Goal: Task Accomplishment & Management: Manage account settings

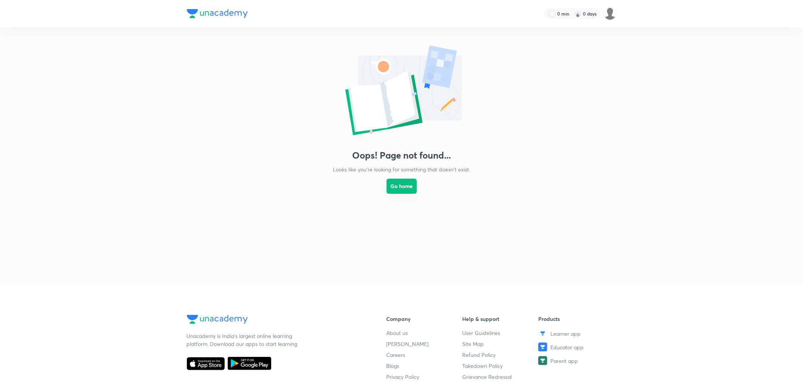
drag, startPoint x: 396, startPoint y: 187, endPoint x: 391, endPoint y: 187, distance: 4.9
click at [396, 187] on button "Go home" at bounding box center [402, 186] width 30 height 15
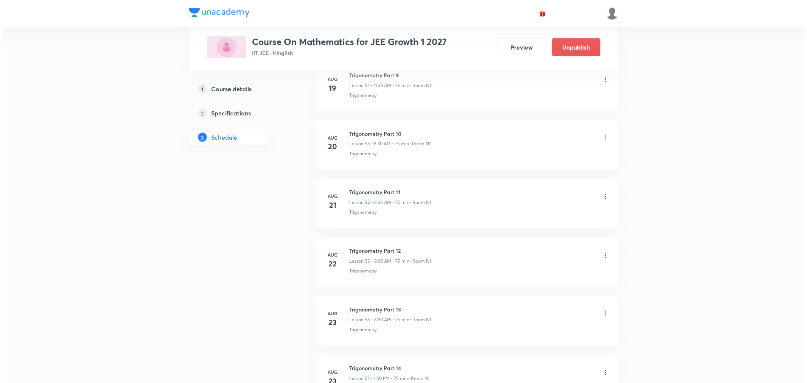
scroll to position [3980, 0]
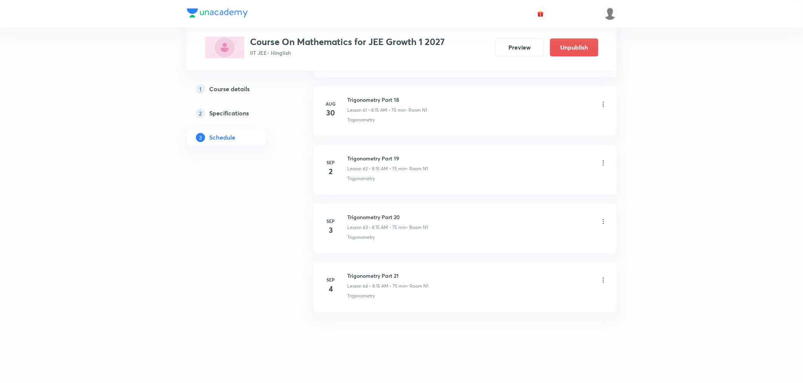
click at [602, 220] on icon at bounding box center [603, 221] width 8 height 8
click at [531, 242] on p "Edit" at bounding box center [532, 241] width 9 height 8
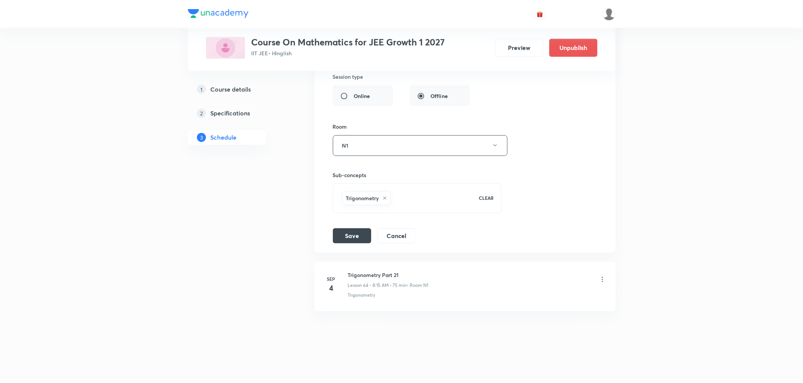
scroll to position [3923, 0]
click at [384, 198] on icon at bounding box center [384, 198] width 5 height 5
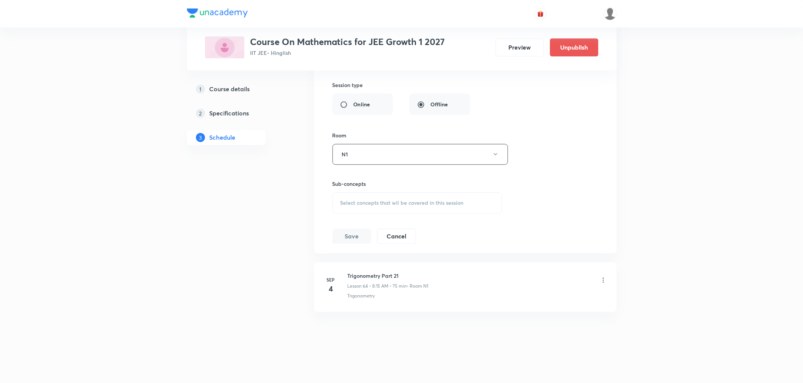
scroll to position [3914, 0]
click at [376, 205] on span "Select concepts that wil be covered in this session" at bounding box center [401, 203] width 123 height 6
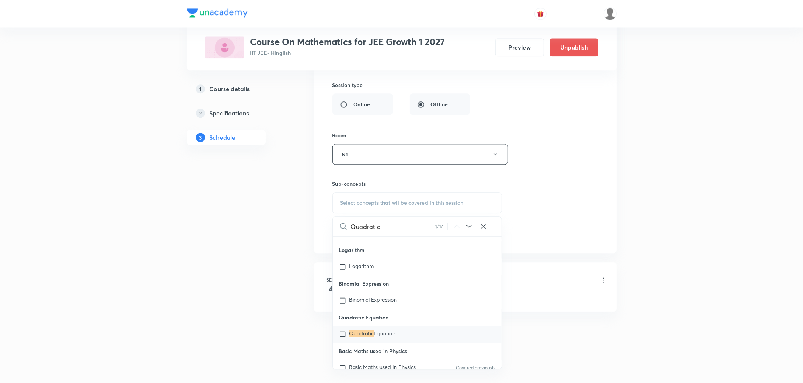
type input "Quadratic"
click at [391, 331] on span "Equation" at bounding box center [385, 332] width 22 height 7
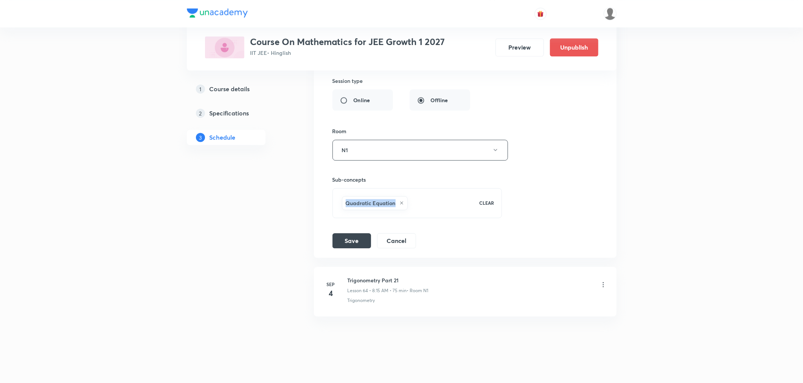
drag, startPoint x: 395, startPoint y: 206, endPoint x: 343, endPoint y: 206, distance: 52.2
click at [343, 206] on div "Quadratic Equation" at bounding box center [375, 203] width 66 height 14
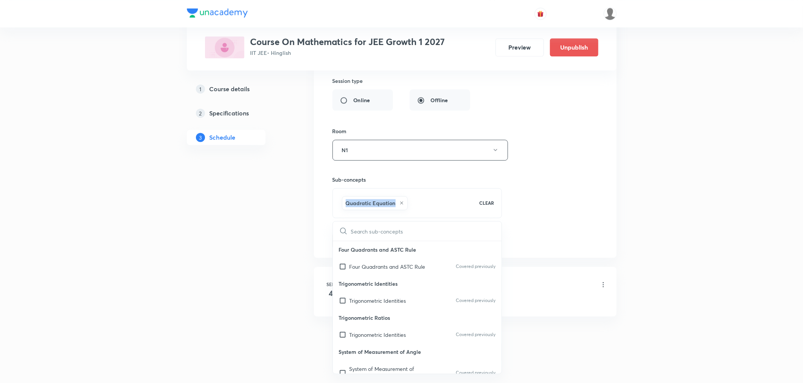
drag, startPoint x: 395, startPoint y: 205, endPoint x: 342, endPoint y: 207, distance: 53.0
click at [342, 207] on div "Quadratic Equation" at bounding box center [375, 203] width 66 height 14
copy h6 "Quadratic Equation"
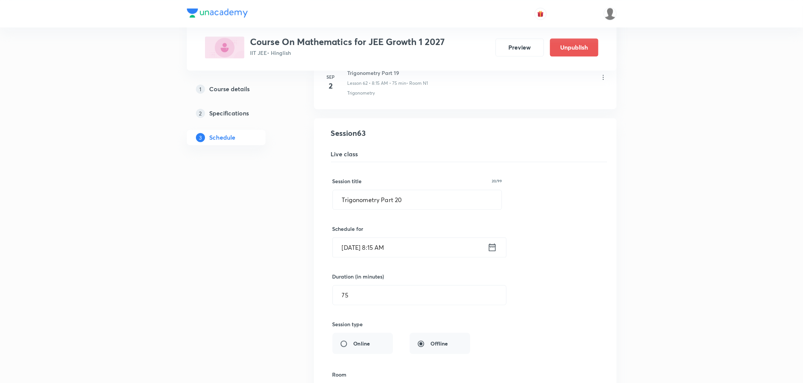
scroll to position [3662, 0]
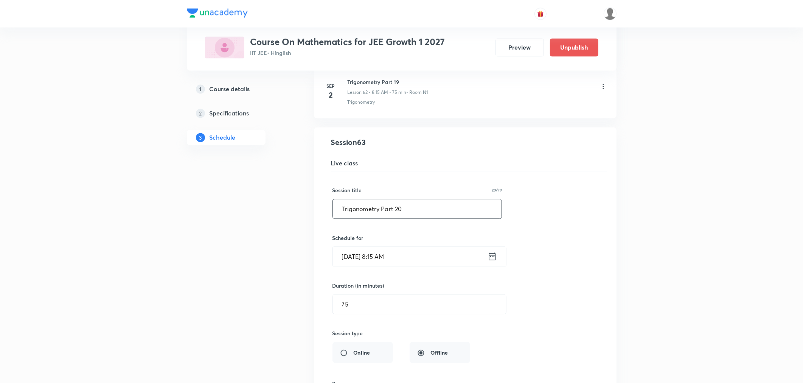
click at [411, 212] on input "Trigonometry Part 20" at bounding box center [417, 208] width 169 height 19
paste input "Quadratic Equation"
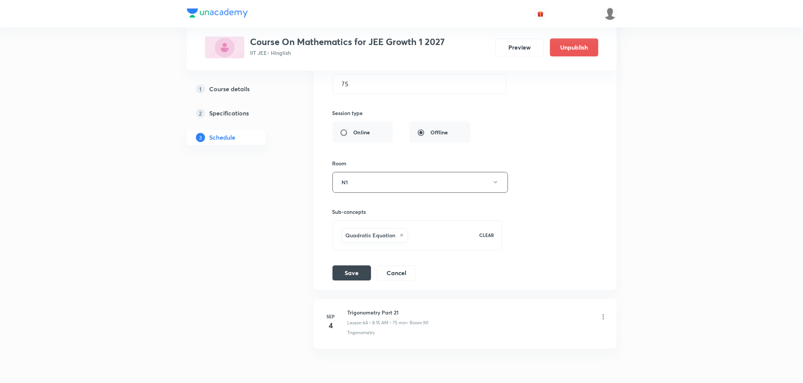
scroll to position [3914, 0]
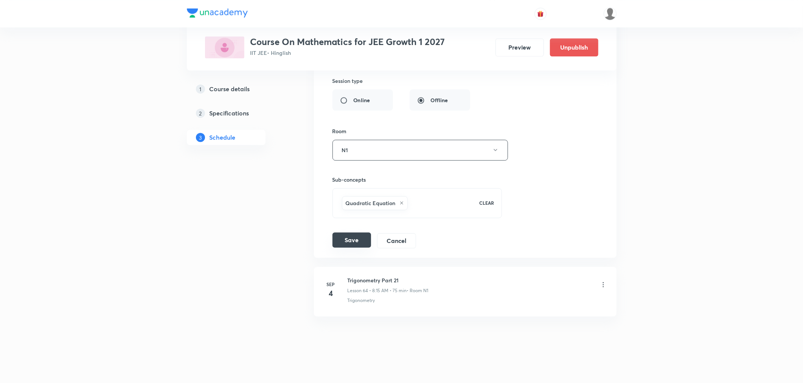
type input "Quadratic Equation Part 1"
click at [358, 245] on button "Save" at bounding box center [351, 239] width 39 height 15
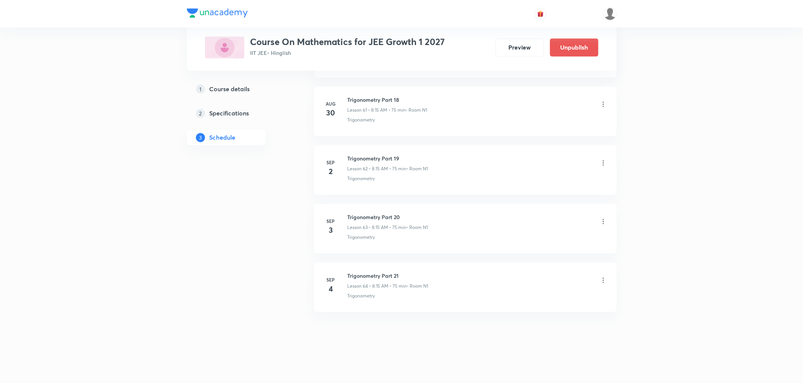
scroll to position [3632, 0]
click at [603, 279] on icon at bounding box center [603, 280] width 8 height 8
click at [541, 297] on li "Edit" at bounding box center [563, 299] width 83 height 14
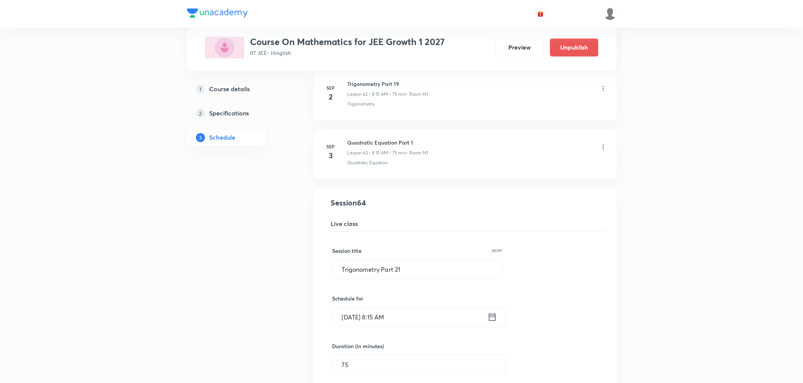
scroll to position [3674, 0]
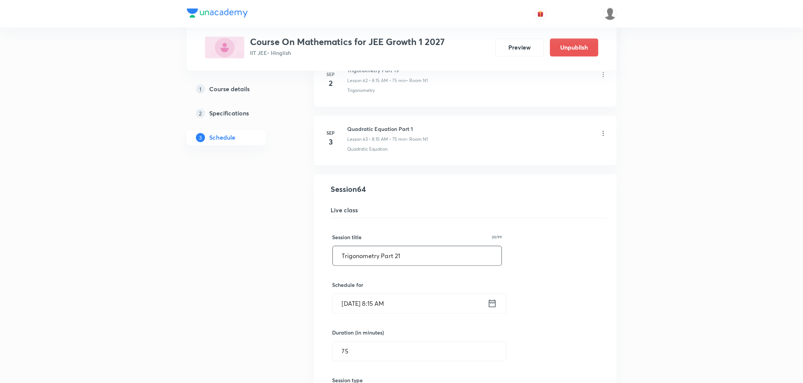
click at [410, 261] on input "Trigonometry Part 21" at bounding box center [417, 255] width 169 height 19
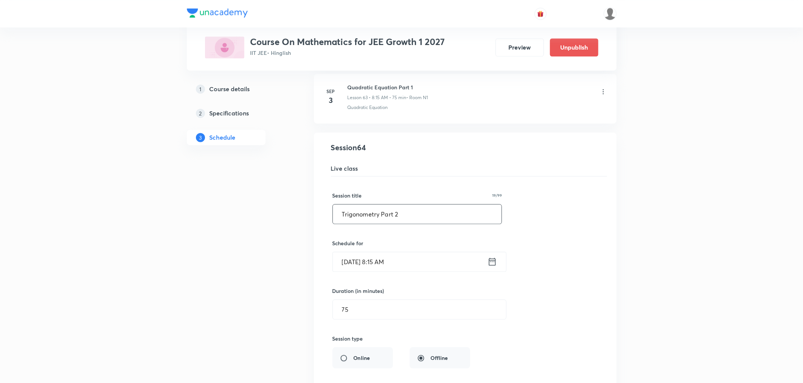
scroll to position [3716, 0]
click at [379, 219] on input "Trigonometry Part 2" at bounding box center [417, 213] width 169 height 19
paste input "Quadratic Equation"
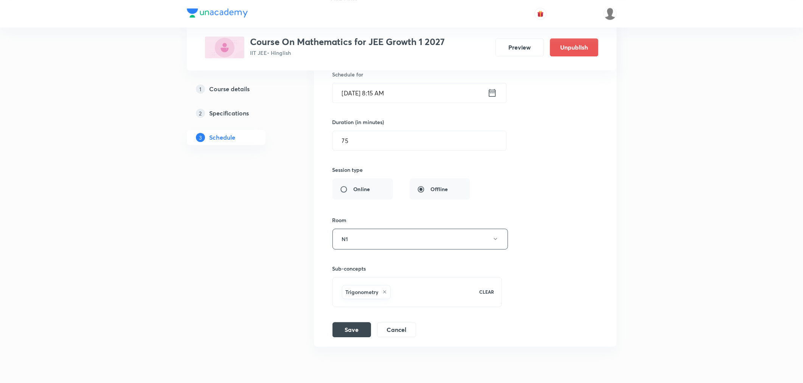
scroll to position [3923, 0]
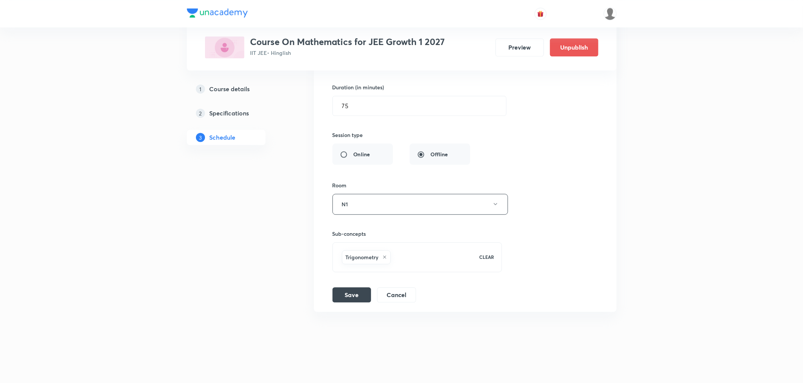
type input "Quadratic Equation Part 2"
click at [384, 258] on icon at bounding box center [384, 257] width 5 height 5
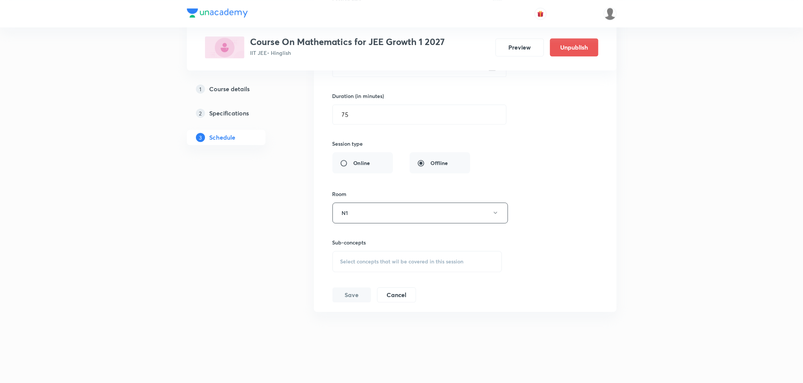
click at [376, 263] on span "Select concepts that wil be covered in this session" at bounding box center [401, 261] width 123 height 6
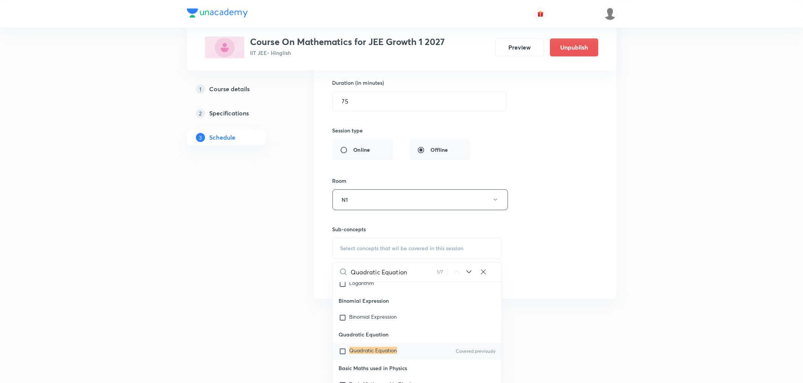
scroll to position [345, 0]
type input "Quadratic Equation"
click at [383, 340] on mark "Quadratic Equation" at bounding box center [373, 336] width 48 height 7
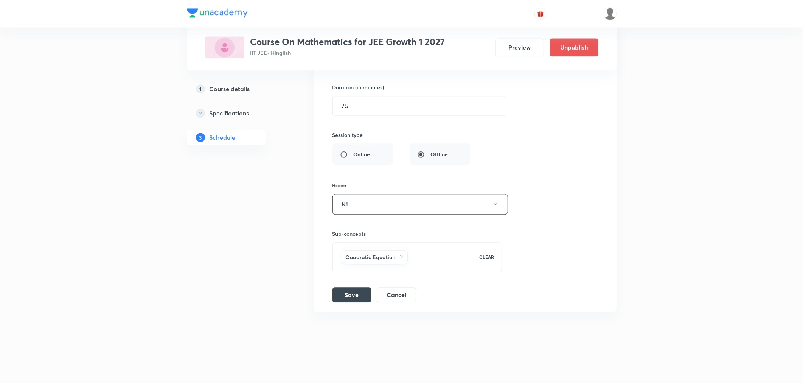
click at [546, 256] on div "Session title 20/99 Trigonometry Part 21 ​ Schedule for Sep 4, 2025, 8:15 AM ​ …" at bounding box center [464, 137] width 265 height 329
click at [344, 298] on button "Save" at bounding box center [351, 293] width 39 height 15
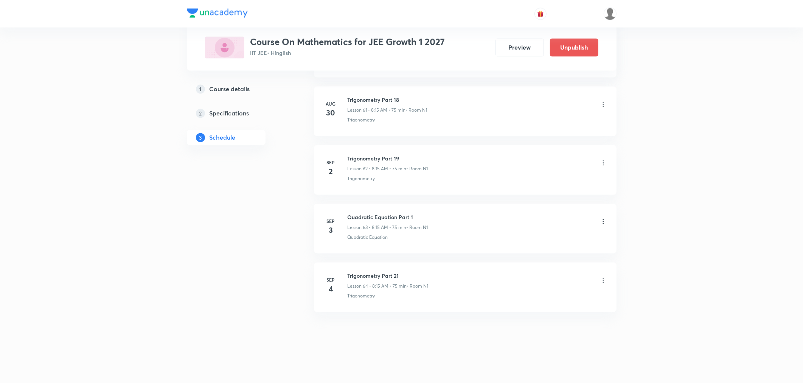
scroll to position [3632, 0]
click at [602, 279] on icon at bounding box center [603, 280] width 8 height 8
click at [531, 301] on p "Edit" at bounding box center [532, 299] width 9 height 8
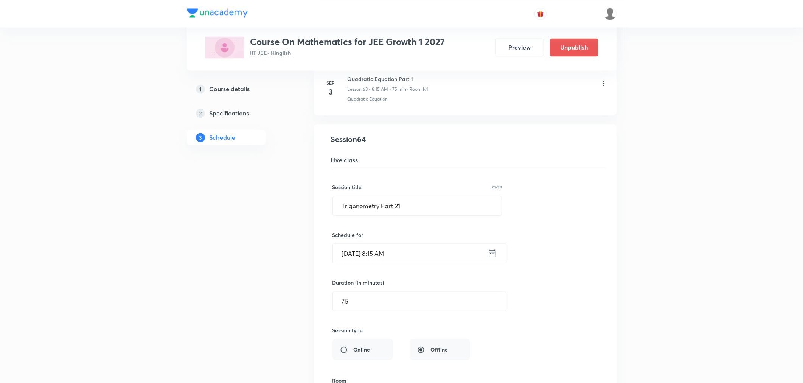
scroll to position [3713, 0]
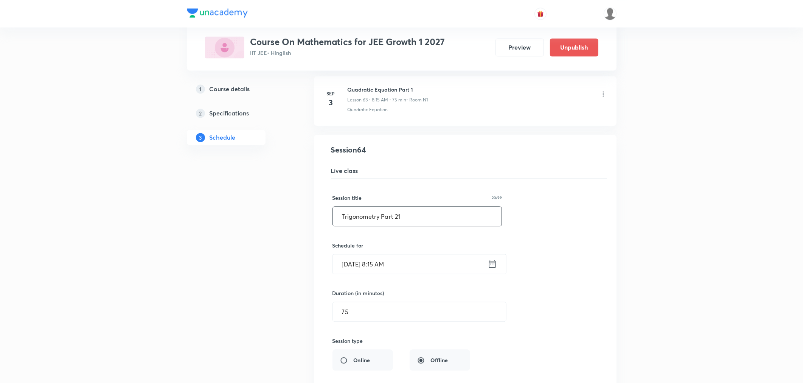
click at [379, 218] on input "Trigonometry Part 21" at bounding box center [417, 215] width 169 height 19
paste input "Quadratic Equation"
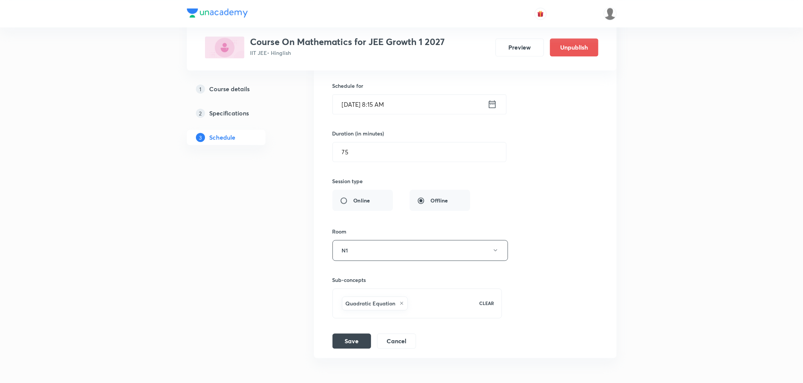
scroll to position [3881, 0]
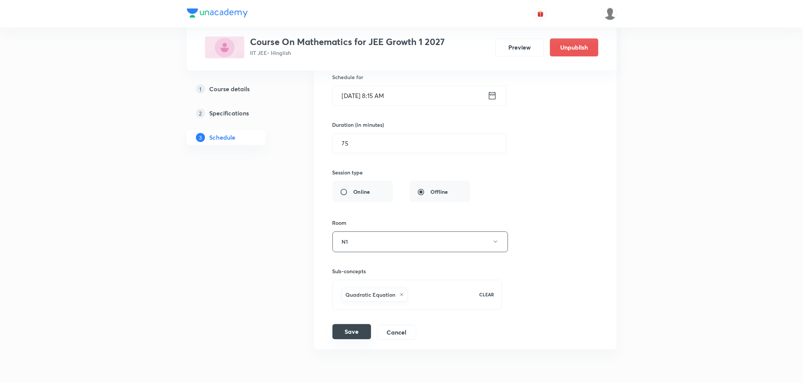
type input "Quadratic Equation Part 21"
click at [360, 339] on button "Save" at bounding box center [351, 331] width 39 height 15
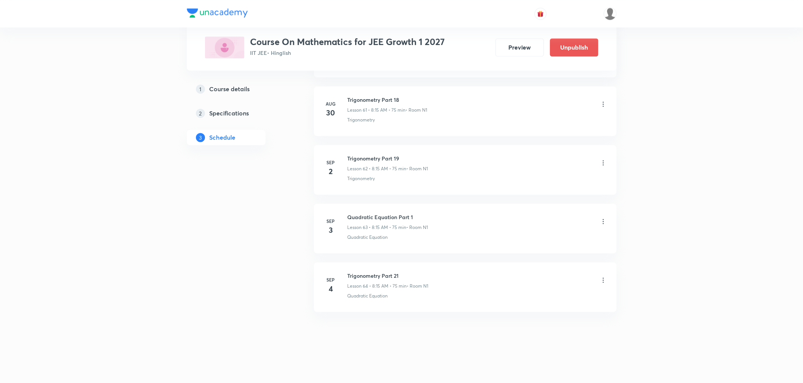
scroll to position [3632, 0]
click at [601, 280] on icon at bounding box center [603, 280] width 8 height 8
click at [534, 301] on p "Edit" at bounding box center [532, 299] width 9 height 8
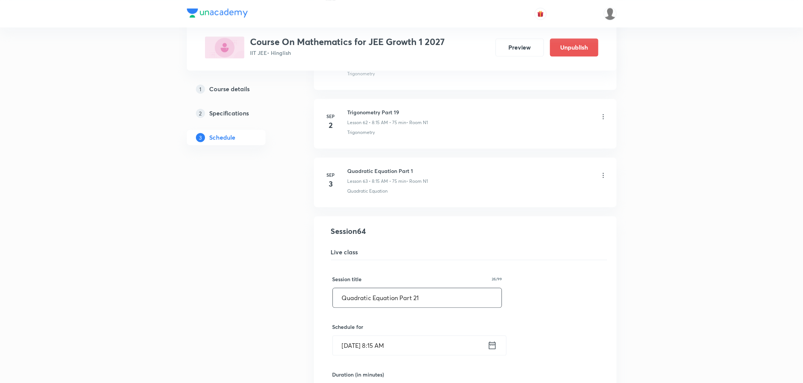
click at [415, 303] on input "Quadratic Equation Part 21" at bounding box center [417, 297] width 169 height 19
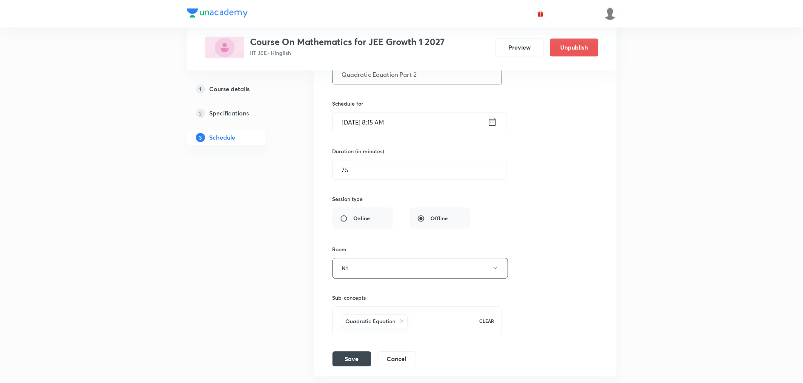
scroll to position [3923, 0]
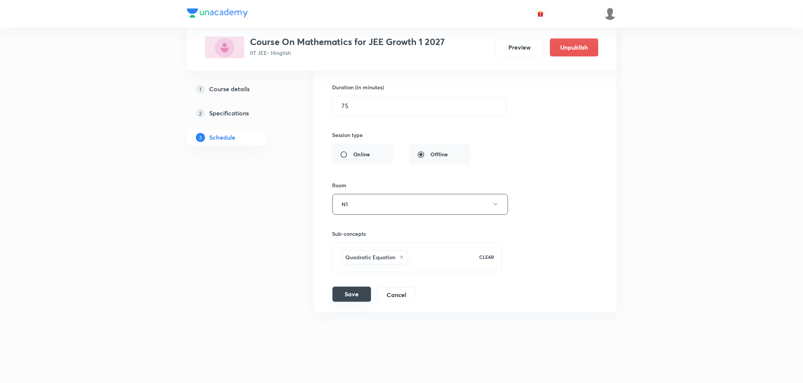
type input "Quadratic Equation Part 2"
click at [361, 294] on button "Save" at bounding box center [351, 293] width 39 height 15
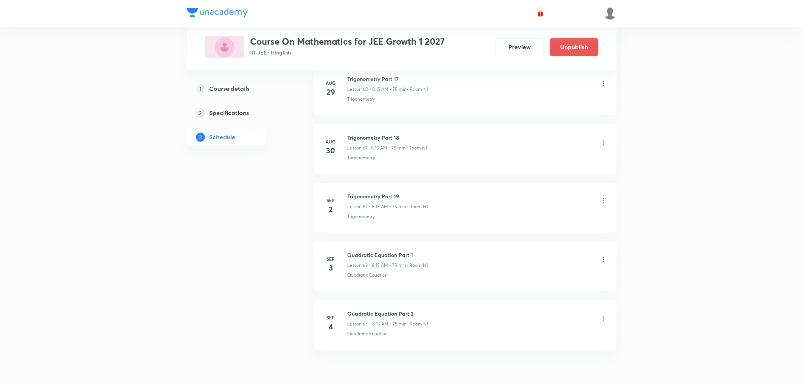
scroll to position [3632, 0]
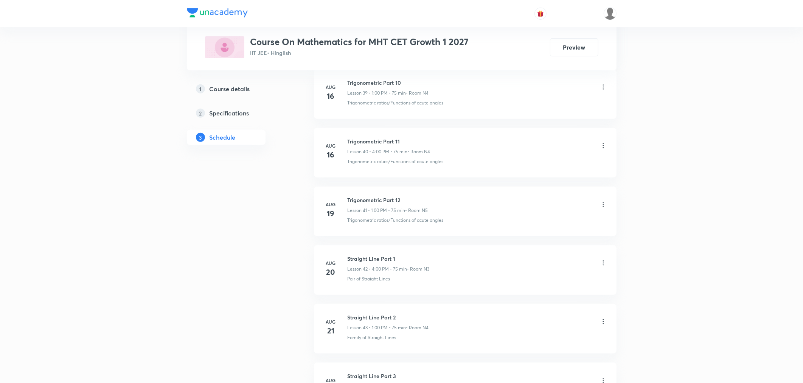
scroll to position [3041, 0]
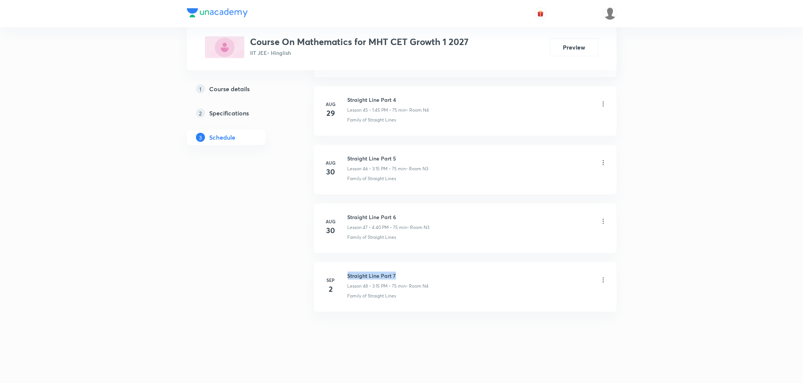
drag, startPoint x: 348, startPoint y: 274, endPoint x: 428, endPoint y: 279, distance: 80.7
click at [428, 279] on h6 "Straight Line Part 7" at bounding box center [388, 276] width 81 height 8
copy h6 "Straight Line Part 7"
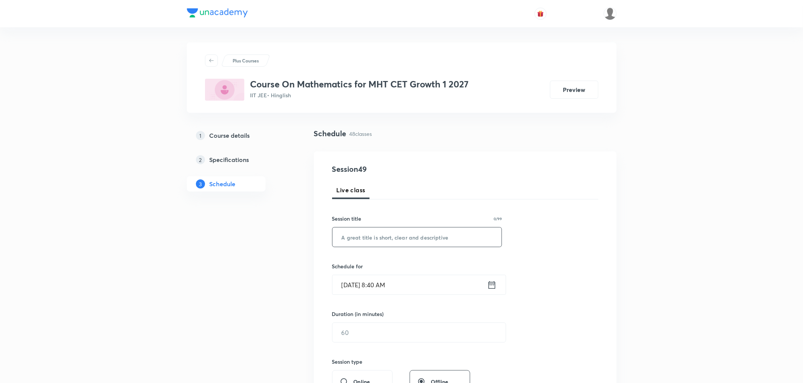
click at [402, 233] on input "text" at bounding box center [416, 236] width 169 height 19
paste input "Straight Line Part 7"
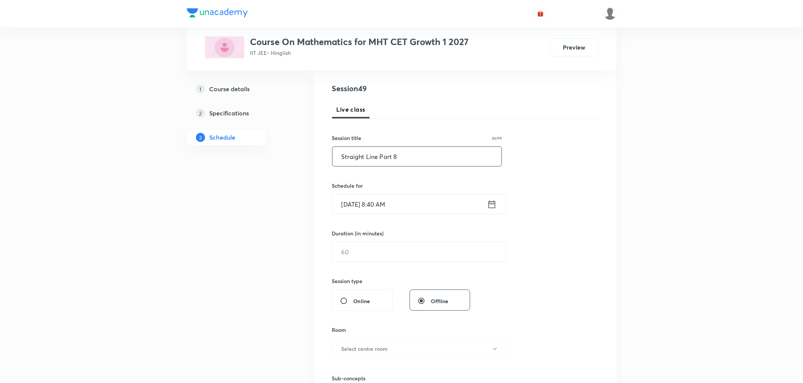
scroll to position [84, 0]
type input "Straight Line Part 8"
click at [495, 204] on icon at bounding box center [491, 201] width 9 height 11
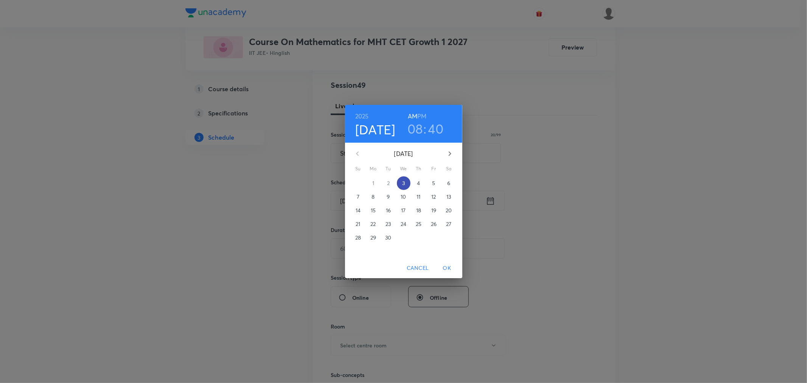
click at [400, 183] on span "3" at bounding box center [404, 183] width 14 height 8
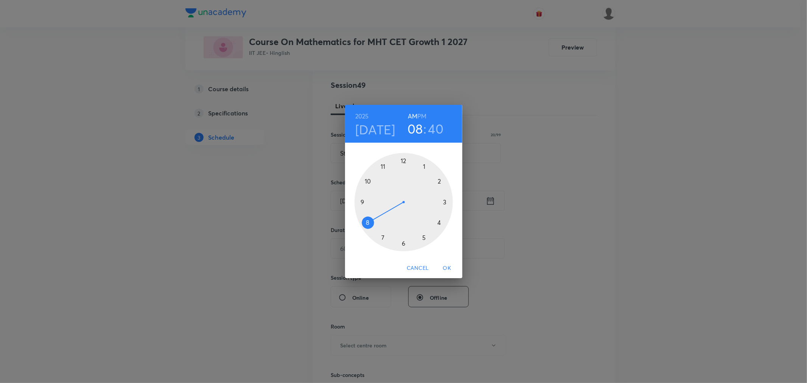
click at [424, 166] on div at bounding box center [403, 202] width 98 height 98
click at [360, 203] on div at bounding box center [403, 202] width 98 height 98
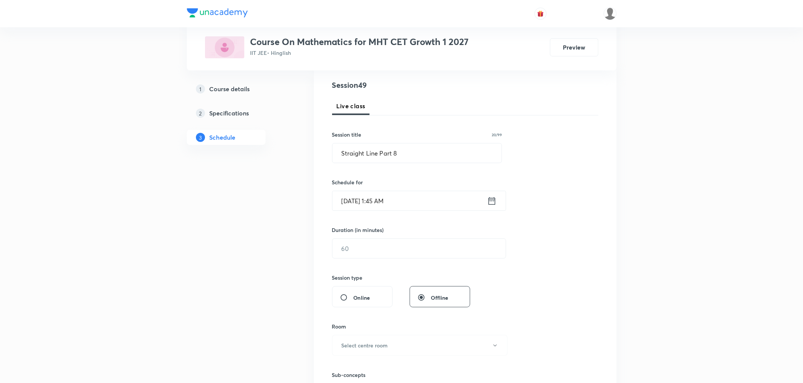
click at [494, 204] on icon at bounding box center [491, 201] width 7 height 8
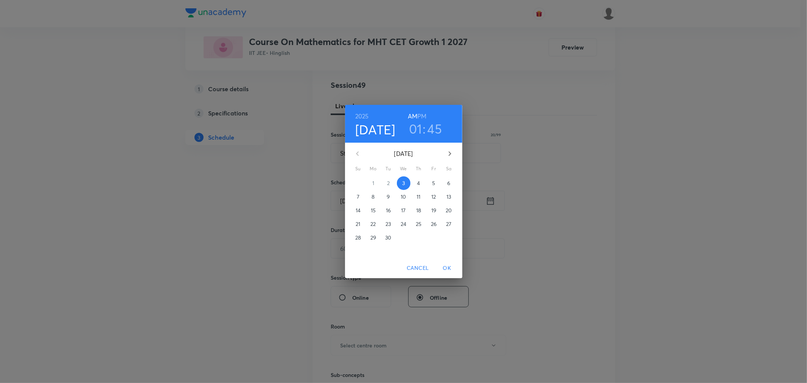
click at [424, 116] on h6 "PM" at bounding box center [421, 116] width 9 height 11
click at [450, 266] on span "OK" at bounding box center [447, 267] width 18 height 9
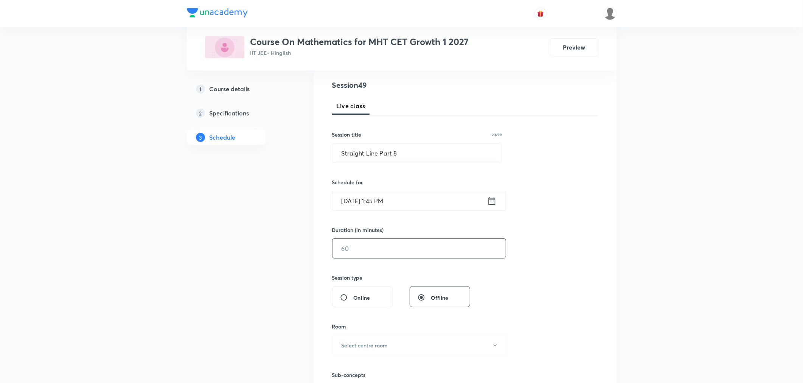
click at [369, 241] on input "text" at bounding box center [418, 248] width 173 height 19
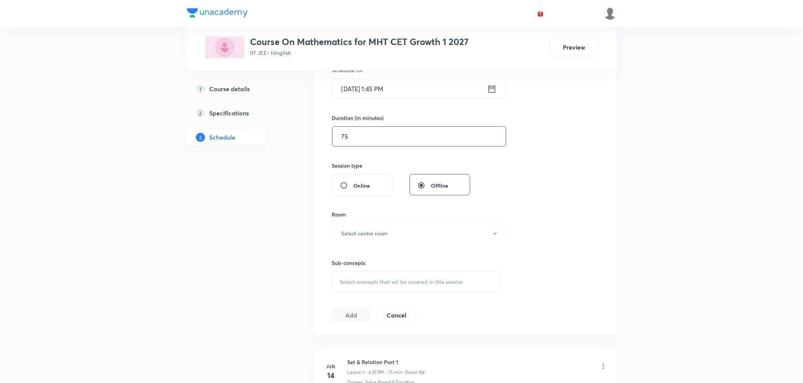
scroll to position [210, 0]
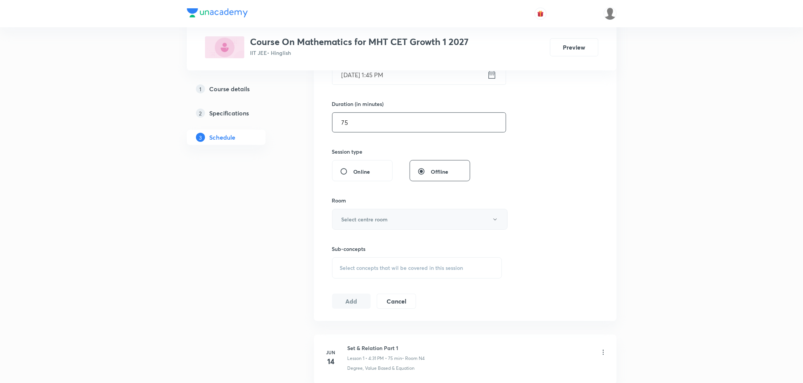
type input "75"
click at [369, 220] on h6 "Select centre room" at bounding box center [365, 219] width 47 height 8
click at [338, 287] on span "N4" at bounding box center [418, 286] width 166 height 8
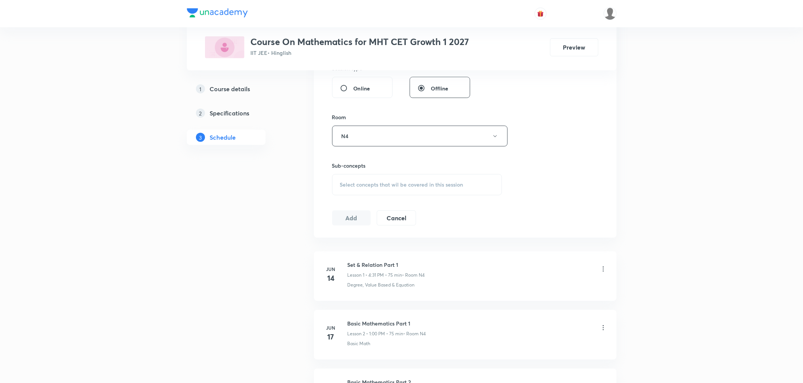
scroll to position [294, 0]
click at [388, 191] on div "Select concepts that wil be covered in this session" at bounding box center [417, 183] width 170 height 21
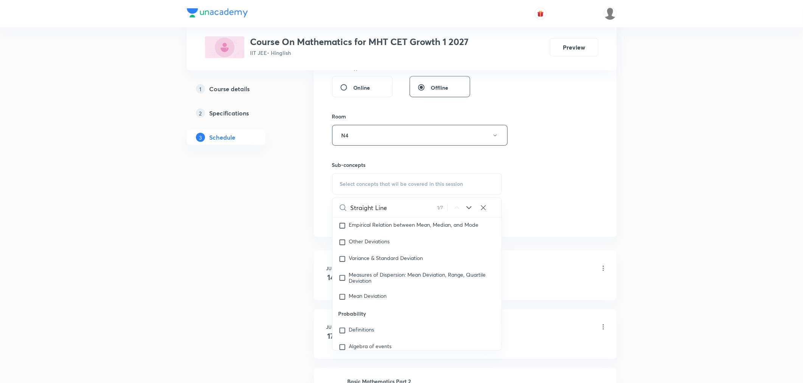
scroll to position [1533, 0]
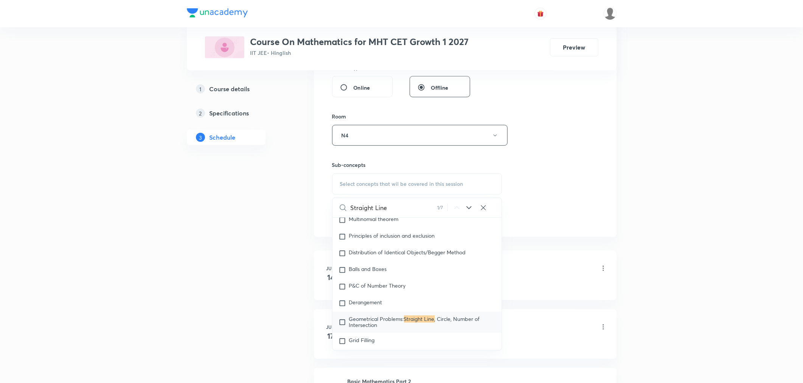
type input "Straight Line"
click at [469, 205] on icon at bounding box center [468, 207] width 9 height 9
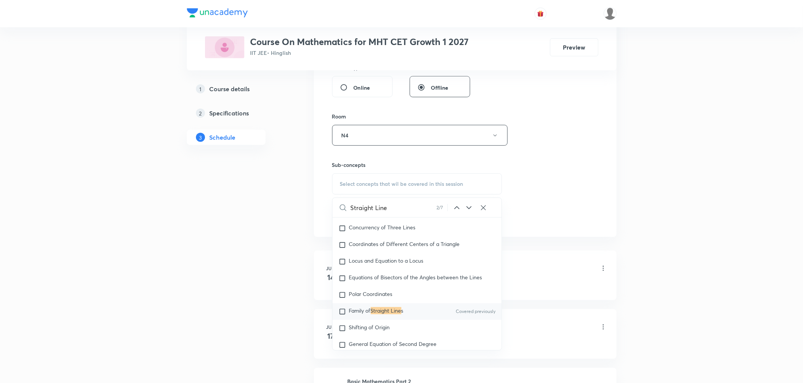
click at [391, 314] on mark "Straight Line" at bounding box center [386, 310] width 31 height 7
checkbox input "true"
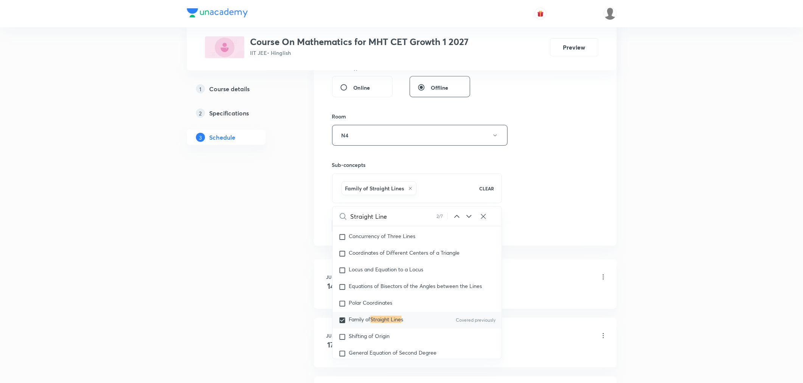
click at [522, 200] on div "Session 49 Live class Session title 20/99 Straight Line Part 8 ​ Schedule for S…" at bounding box center [465, 52] width 266 height 364
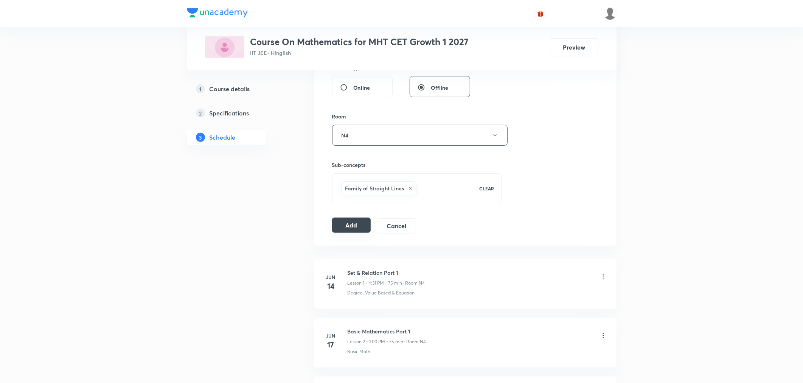
click at [349, 228] on button "Add" at bounding box center [351, 224] width 39 height 15
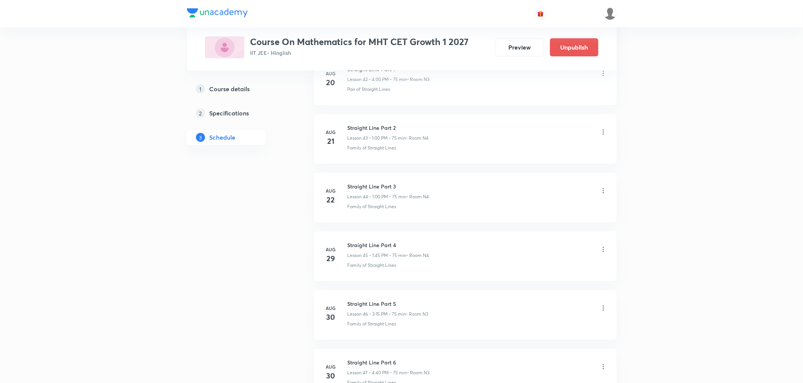
scroll to position [2752, 0]
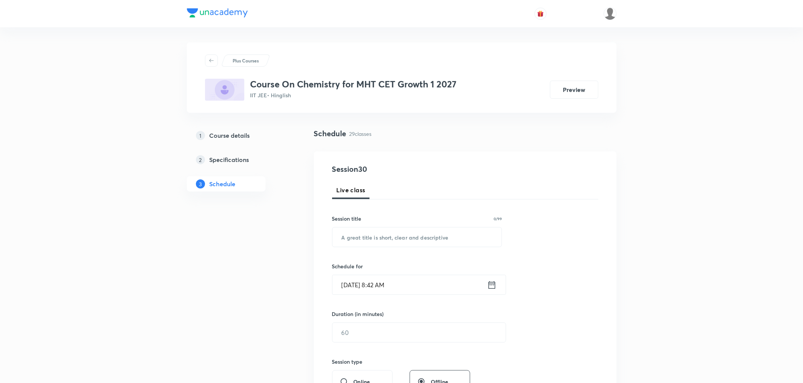
scroll to position [1925, 0]
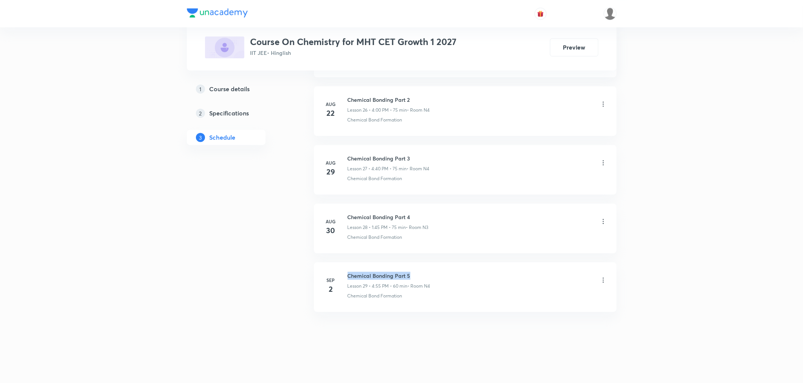
drag, startPoint x: 349, startPoint y: 274, endPoint x: 449, endPoint y: 272, distance: 99.9
click at [449, 272] on div "Chemical Bonding Part 5 Lesson 29 • 4:55 PM • 60 min • Room N4" at bounding box center [477, 281] width 259 height 18
copy h6 "Chemical Bonding Part 5"
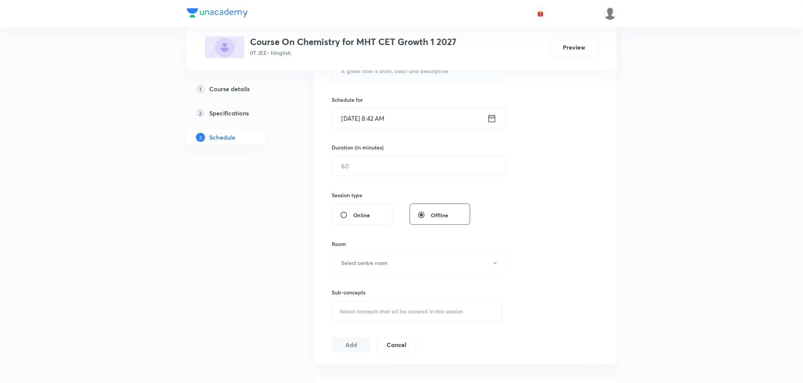
scroll to position [0, 0]
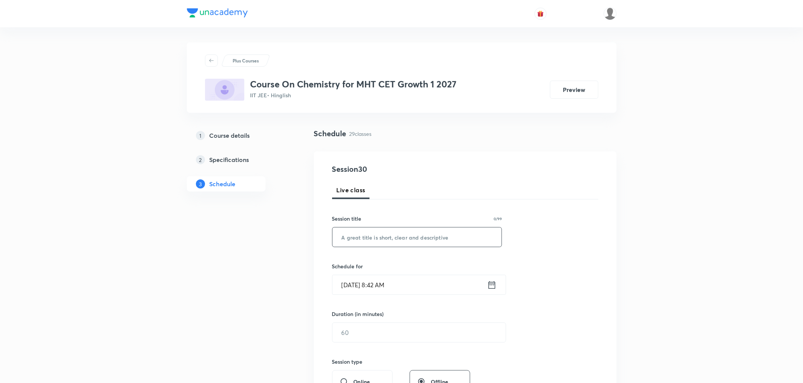
click at [403, 241] on input "text" at bounding box center [416, 236] width 169 height 19
paste input "Chemical Bonding Part 5"
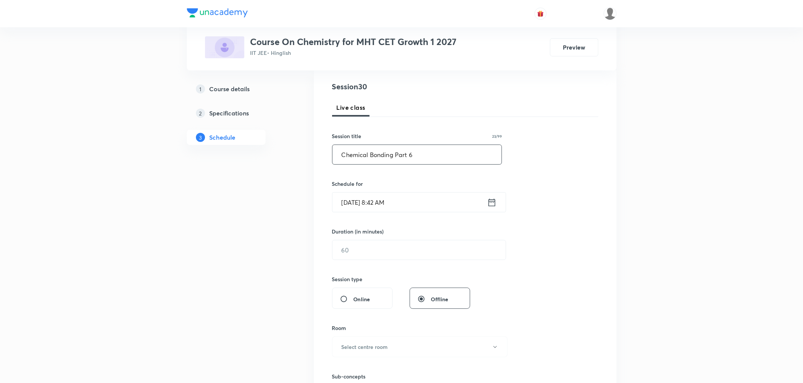
scroll to position [84, 0]
type input "Chemical Bonding Part 6"
click at [490, 200] on icon at bounding box center [491, 201] width 9 height 11
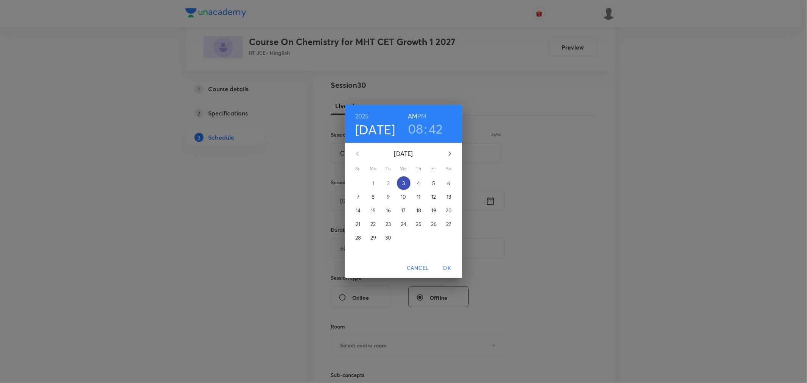
click at [403, 183] on p "3" at bounding box center [403, 183] width 3 height 8
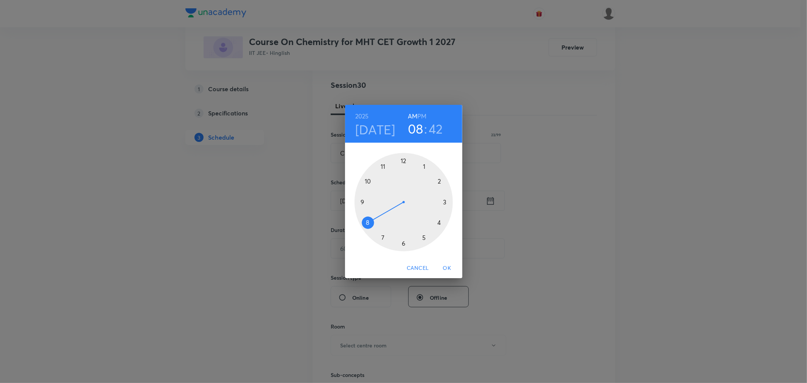
click at [420, 115] on h6 "PM" at bounding box center [421, 116] width 9 height 11
click at [444, 202] on div at bounding box center [403, 202] width 98 height 98
click at [445, 201] on div at bounding box center [403, 202] width 98 height 98
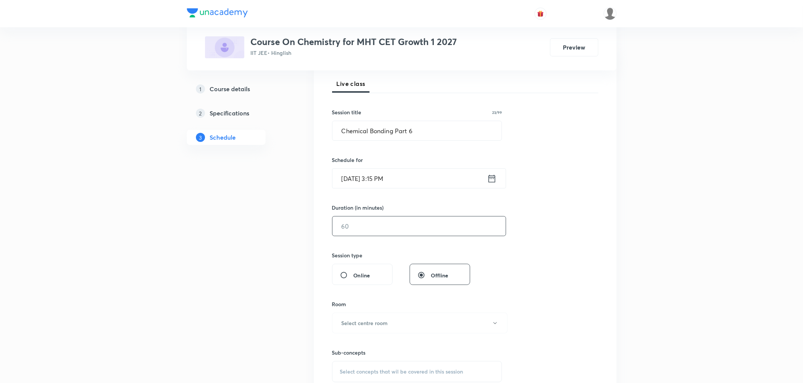
scroll to position [126, 0]
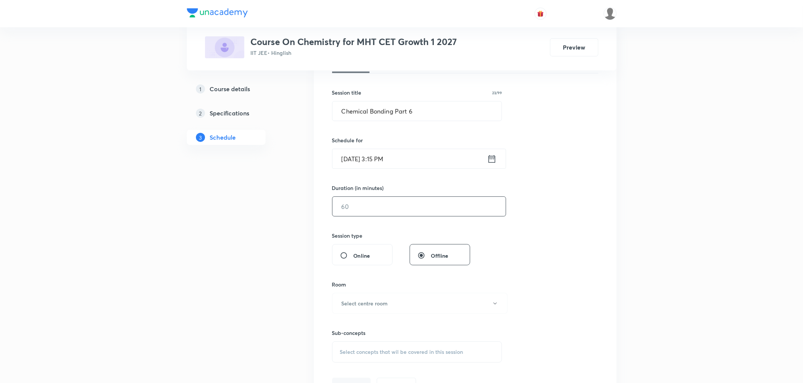
click at [363, 211] on input "text" at bounding box center [418, 206] width 173 height 19
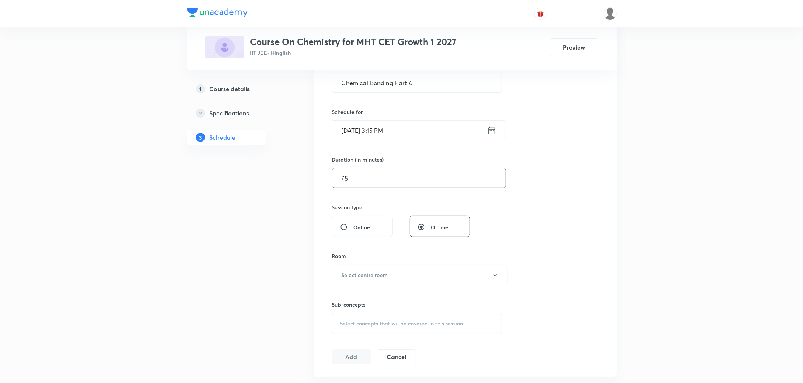
scroll to position [252, 0]
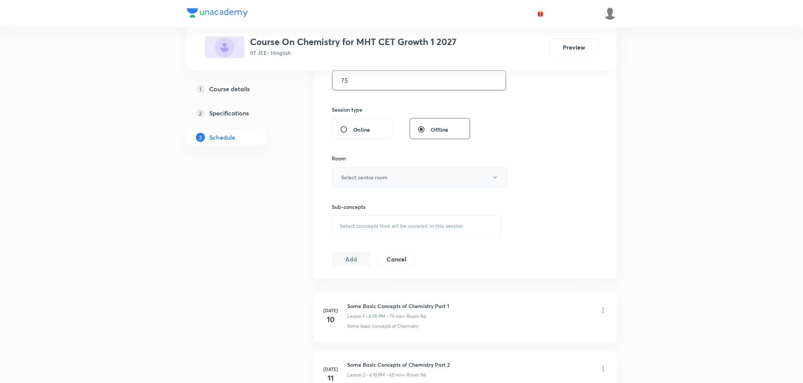
type input "75"
click at [357, 175] on h6 "Select centre room" at bounding box center [365, 177] width 47 height 8
click at [341, 244] on span "N4" at bounding box center [418, 244] width 166 height 8
click at [373, 225] on span "Select concepts that wil be covered in this session" at bounding box center [401, 226] width 123 height 6
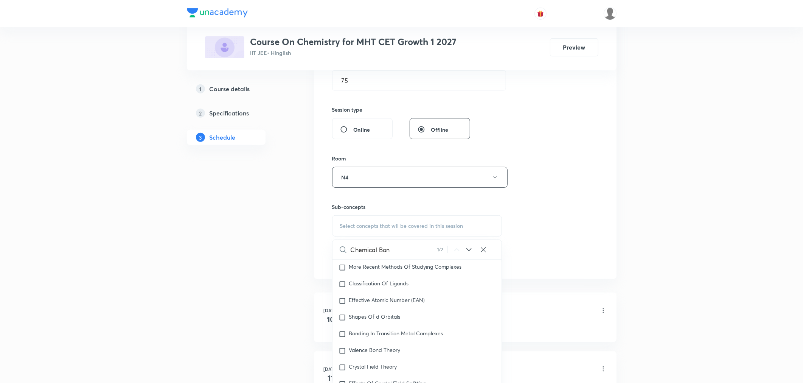
scroll to position [10620, 0]
click at [469, 250] on icon at bounding box center [469, 249] width 5 height 3
click at [391, 250] on input "Chemical Bon" at bounding box center [394, 249] width 86 height 19
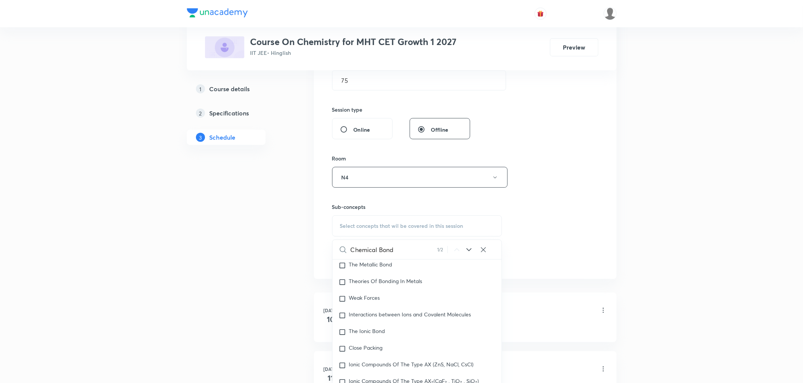
scroll to position [10620, 0]
type input "Chemical Bond"
click at [388, 352] on span "Formation" at bounding box center [398, 348] width 25 height 7
checkbox input "true"
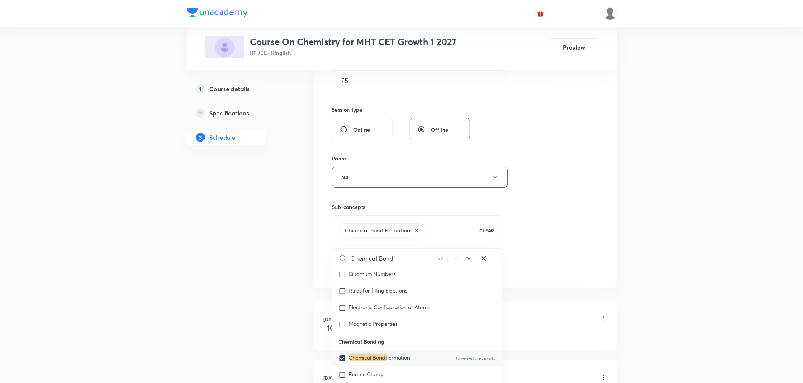
click at [548, 248] on div "Session 30 Live class Session title 23/99 Chemical Bonding Part 6 ​ Schedule fo…" at bounding box center [465, 94] width 266 height 364
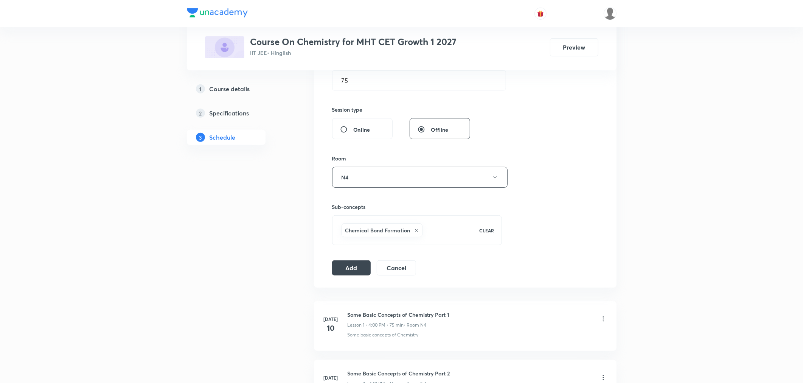
click at [331, 267] on div "Session 30 Live class Session title 23/99 Chemical Bonding Part 6 ​ Schedule fo…" at bounding box center [465, 93] width 303 height 388
click at [348, 270] on button "Add" at bounding box center [351, 266] width 39 height 15
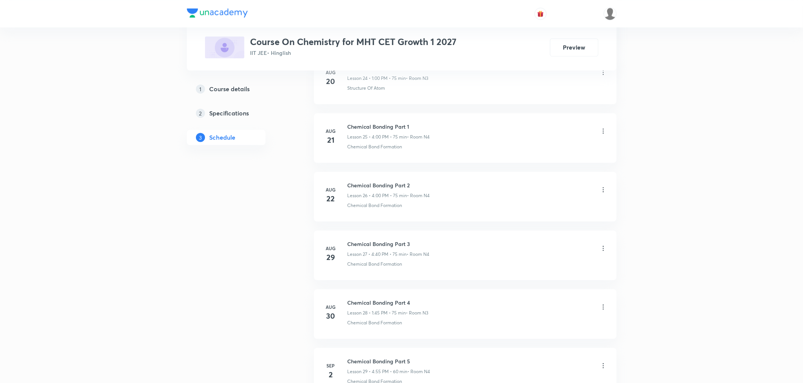
scroll to position [1578, 0]
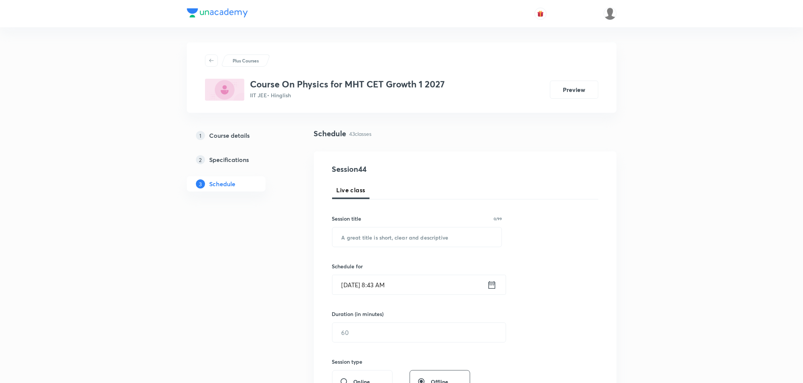
scroll to position [2748, 0]
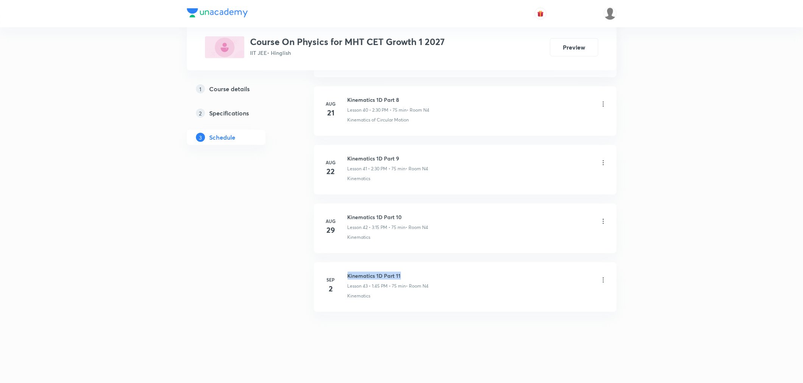
drag, startPoint x: 347, startPoint y: 275, endPoint x: 430, endPoint y: 272, distance: 82.5
click at [430, 272] on div "Kinematics 1D Part 11 Lesson 43 • 1:45 PM • 75 min • Room N4" at bounding box center [477, 281] width 259 height 18
copy h6 "Kinematics 1D Part 11"
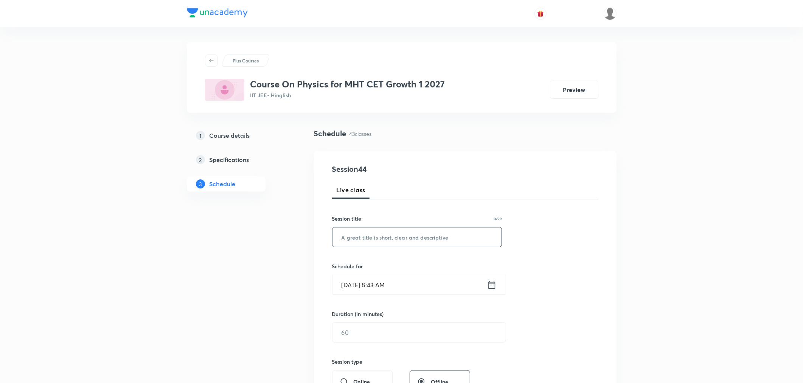
click at [396, 239] on input "text" at bounding box center [416, 236] width 169 height 19
paste input "Kinematics 1D Part 11"
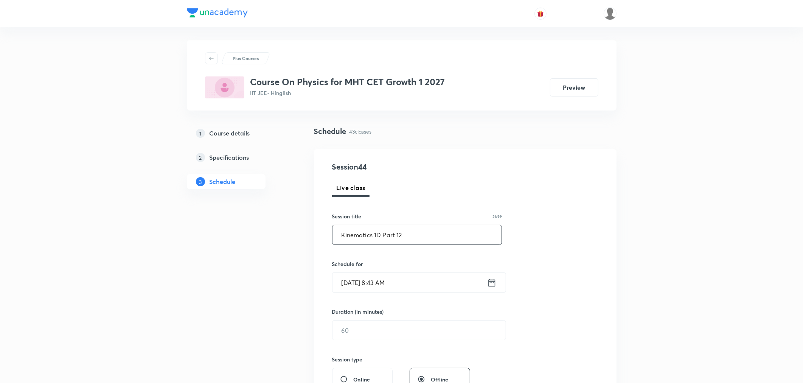
scroll to position [42, 0]
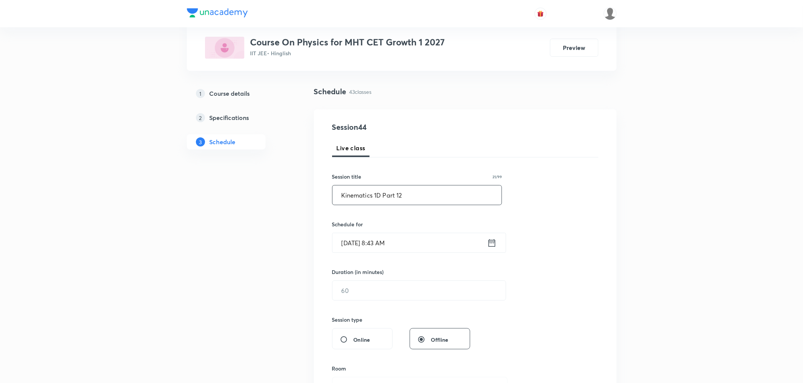
type input "Kinematics 1D Part 12"
click at [492, 243] on icon at bounding box center [491, 243] width 9 height 11
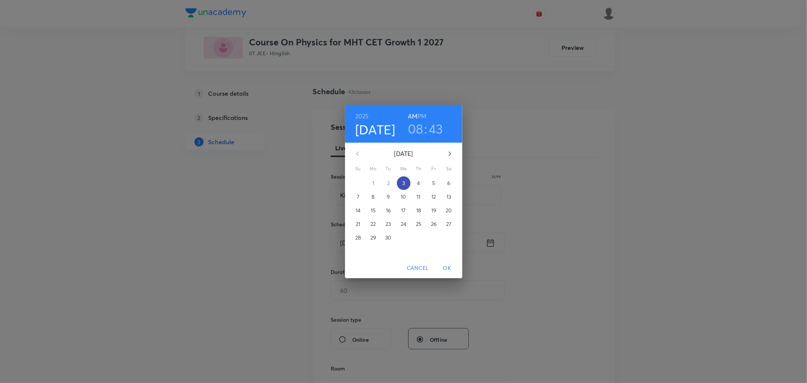
click at [403, 180] on p "3" at bounding box center [403, 183] width 3 height 8
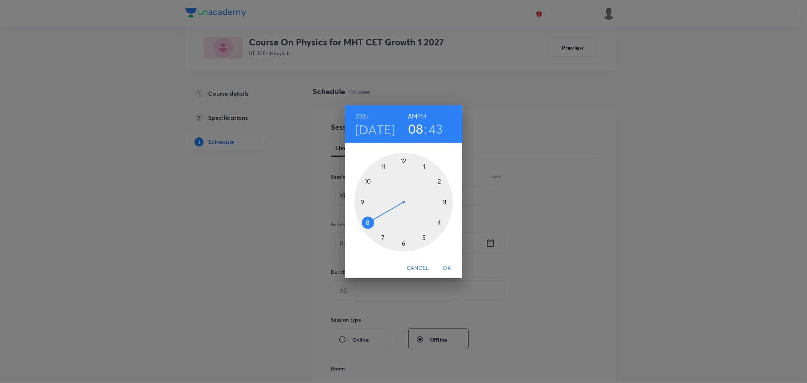
click at [420, 113] on h6 "PM" at bounding box center [421, 116] width 9 height 11
click at [439, 222] on div at bounding box center [403, 202] width 98 height 98
click at [368, 223] on div at bounding box center [403, 202] width 98 height 98
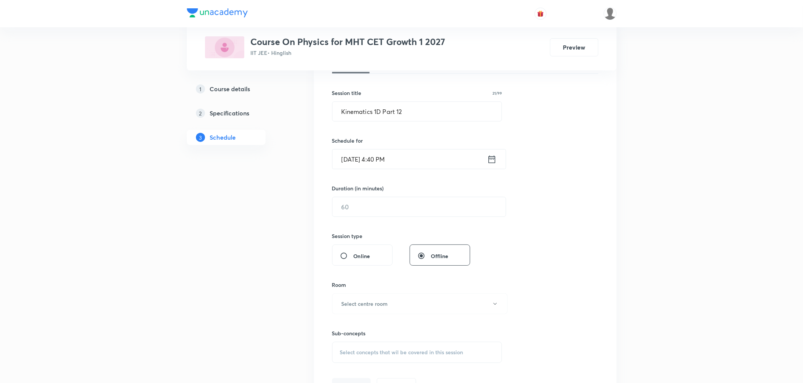
scroll to position [126, 0]
click at [357, 209] on input "text" at bounding box center [418, 206] width 173 height 19
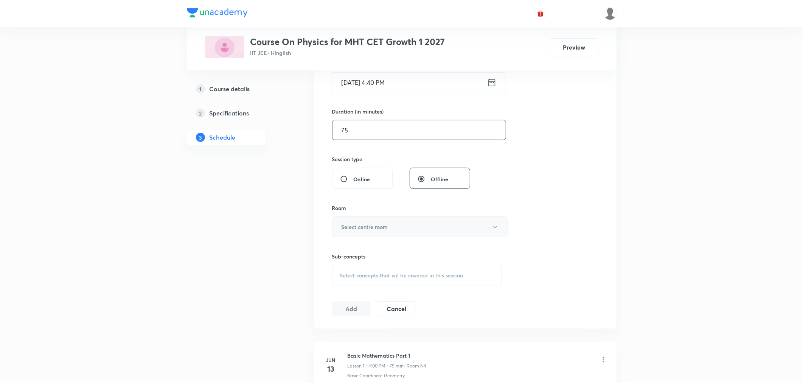
scroll to position [210, 0]
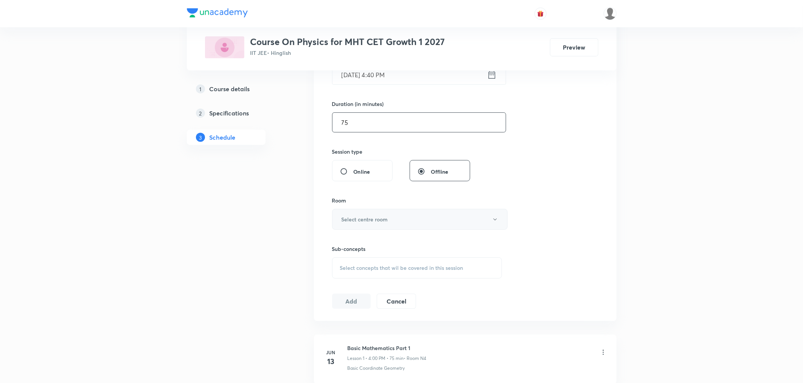
type input "75"
click at [365, 219] on h6 "Select centre room" at bounding box center [365, 219] width 47 height 8
click at [339, 287] on span "N4" at bounding box center [418, 286] width 166 height 8
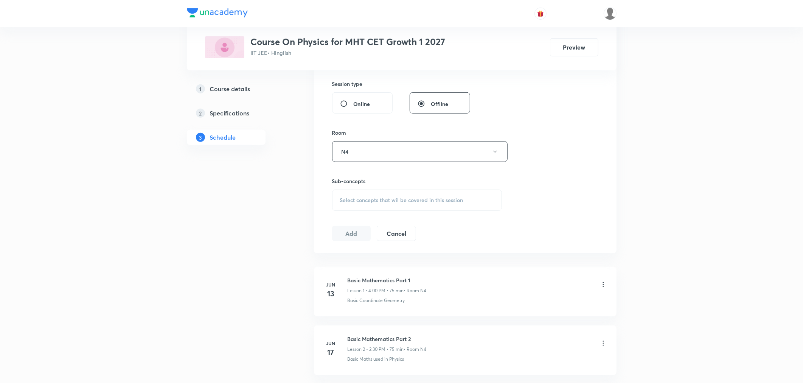
scroll to position [294, 0]
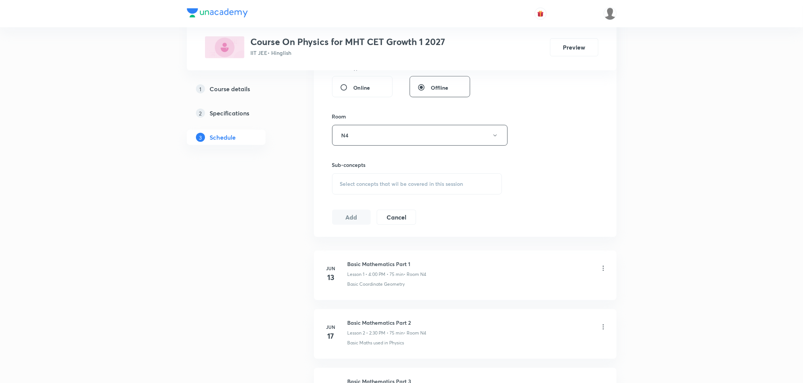
click at [368, 182] on span "Select concepts that wil be covered in this session" at bounding box center [401, 184] width 123 height 6
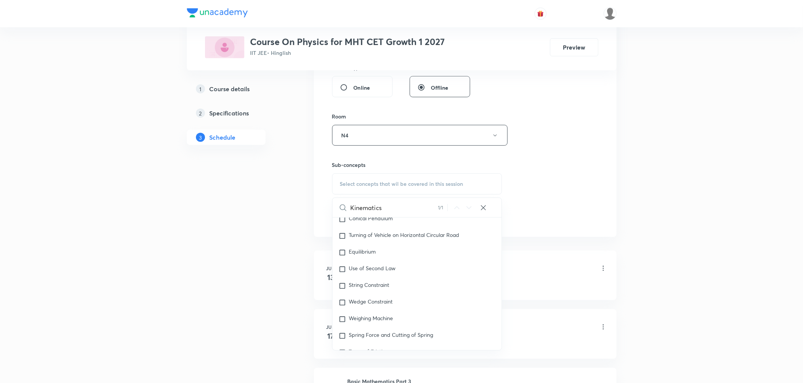
scroll to position [1662, 0]
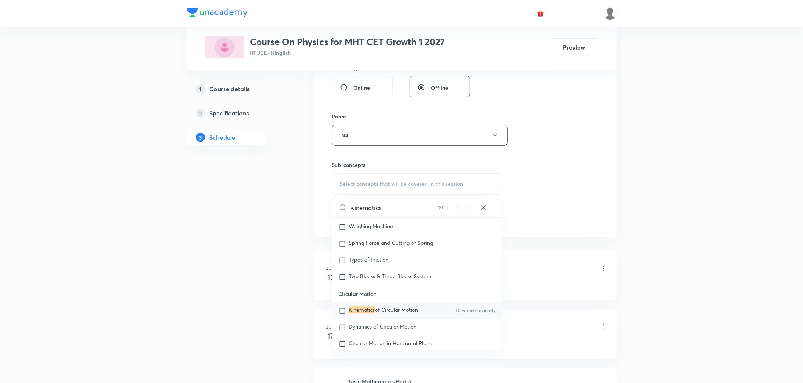
type input "Kinematics"
click at [384, 309] on div "Kinematics of Circular Motion Covered previously" at bounding box center [416, 311] width 169 height 17
checkbox input "true"
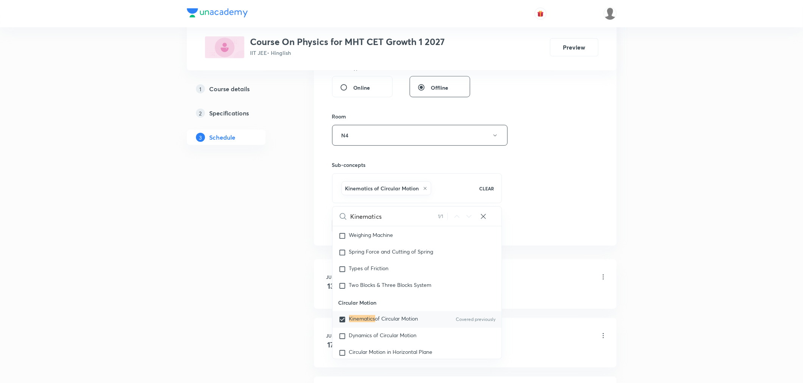
click at [559, 171] on div "Session 44 Live class Session title 21/99 Kinematics 1D Part 12 ​ Schedule for …" at bounding box center [465, 52] width 266 height 364
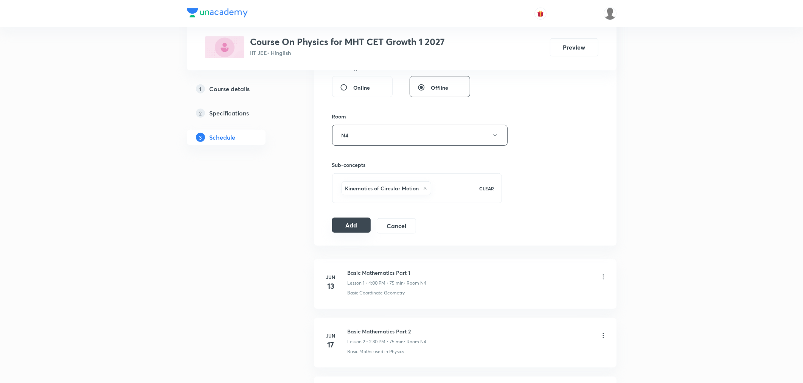
click at [349, 225] on button "Add" at bounding box center [351, 224] width 39 height 15
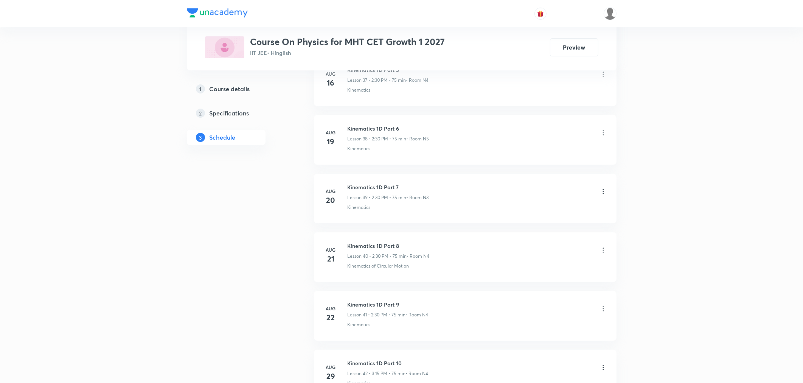
scroll to position [2400, 0]
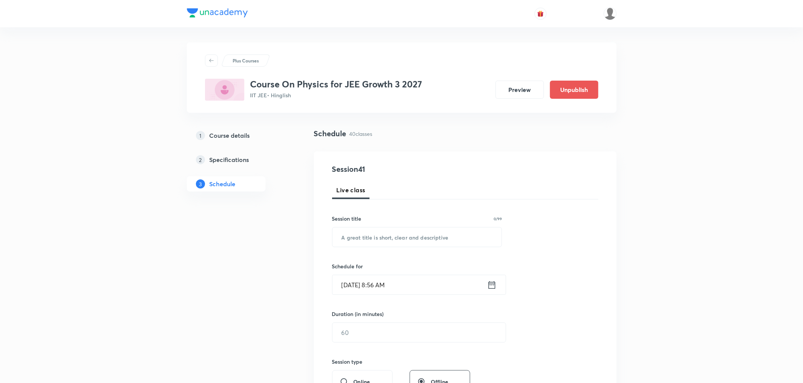
scroll to position [2572, 0]
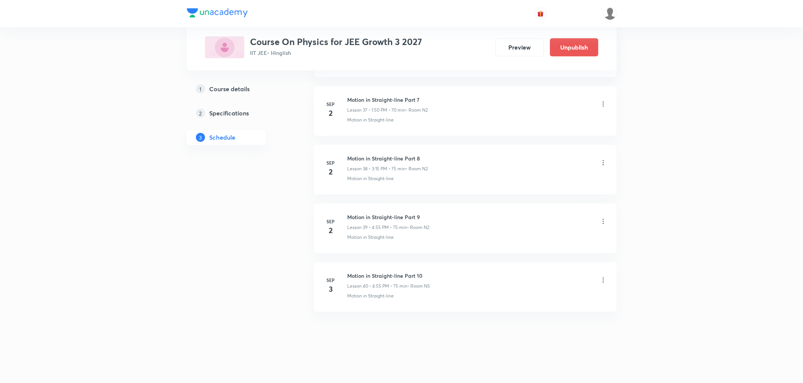
click at [603, 278] on icon at bounding box center [603, 280] width 8 height 8
click at [536, 311] on p "Delete" at bounding box center [536, 313] width 16 height 8
click at [517, 370] on button "Delete" at bounding box center [510, 367] width 67 height 18
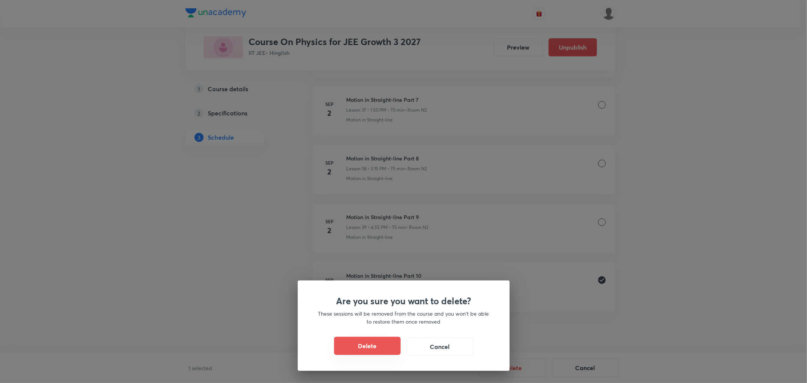
click at [375, 342] on button "Delete" at bounding box center [367, 346] width 67 height 18
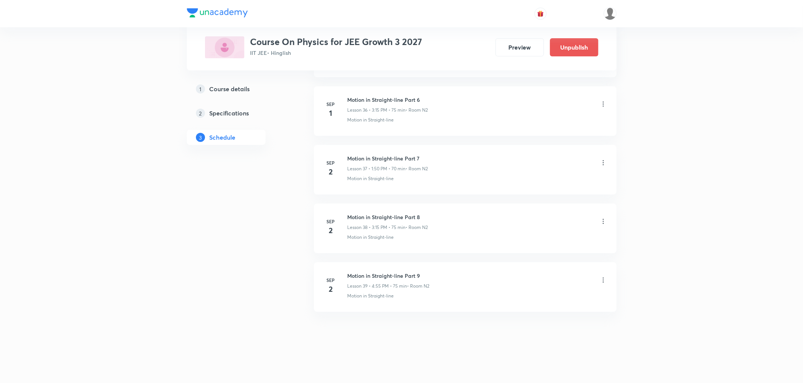
scroll to position [2513, 0]
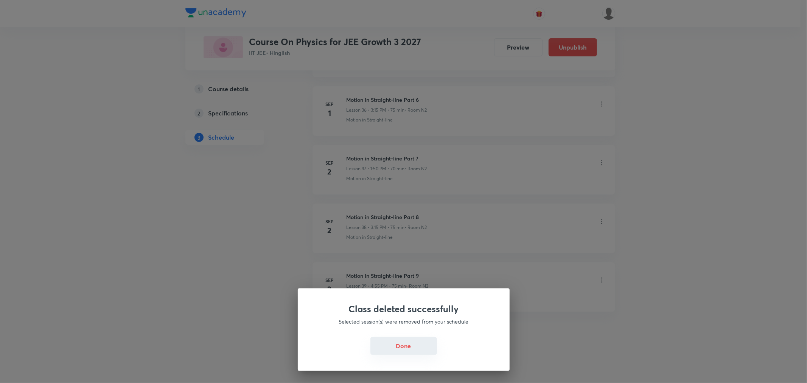
click at [416, 349] on button "Done" at bounding box center [403, 346] width 67 height 18
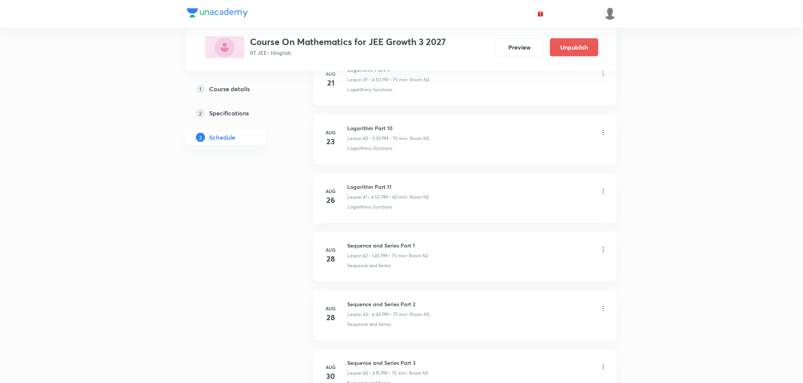
scroll to position [2864, 0]
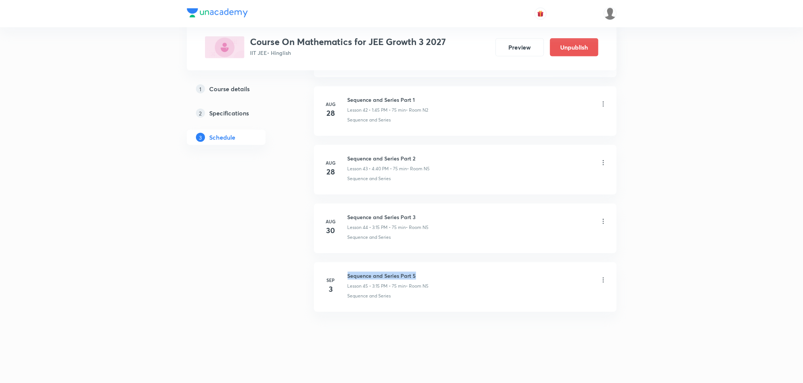
drag, startPoint x: 346, startPoint y: 275, endPoint x: 421, endPoint y: 273, distance: 74.5
click at [421, 273] on div "[DATE] Sequence and Series Part 5 Lesson 45 • 3:15 PM • 75 min • Room N5 Sequen…" at bounding box center [465, 286] width 284 height 28
copy h6 "Sequence and Series Part 5"
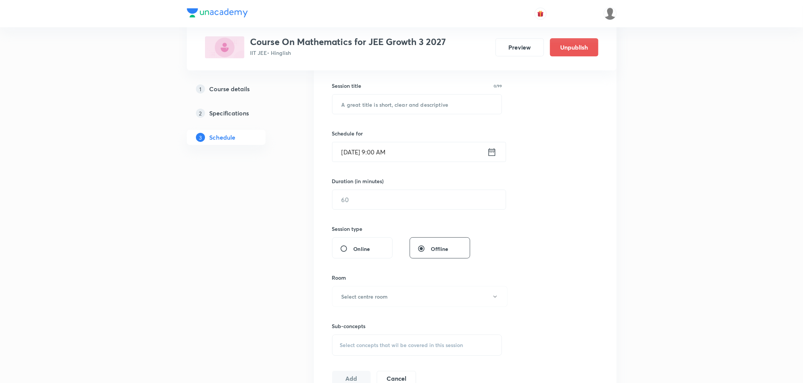
scroll to position [0, 0]
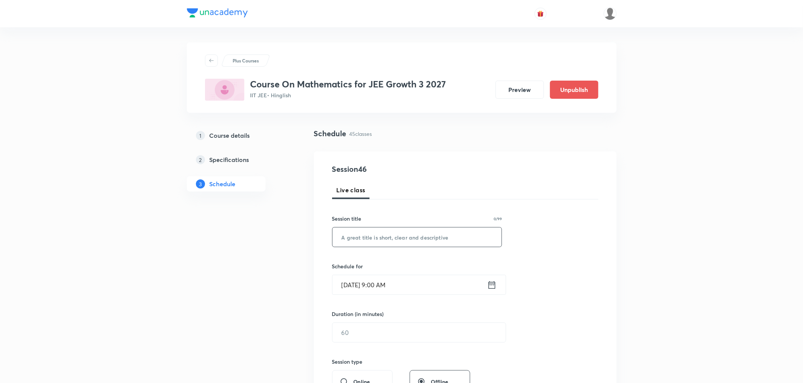
click at [409, 242] on input "text" at bounding box center [416, 236] width 169 height 19
paste input "Sequence and Series Part 5"
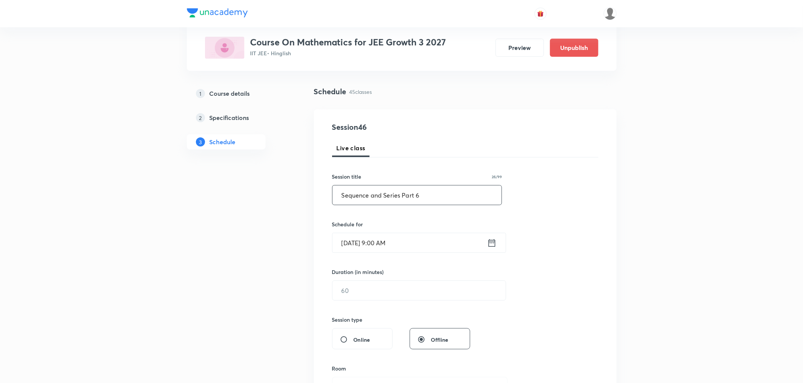
type input "Sequence and Series Part 6"
click at [492, 240] on icon at bounding box center [491, 243] width 9 height 11
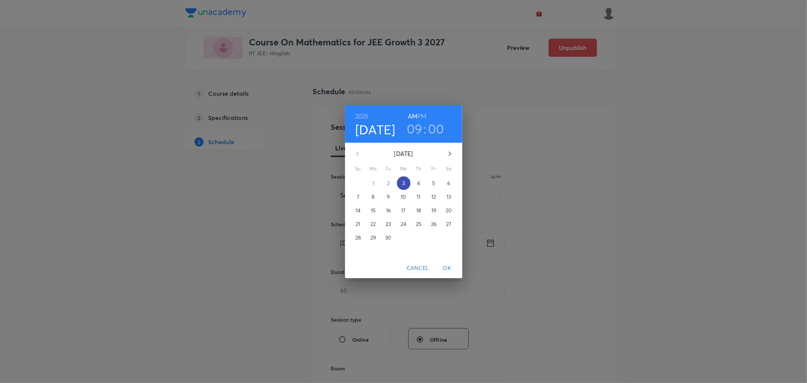
click at [403, 184] on p "3" at bounding box center [403, 183] width 3 height 8
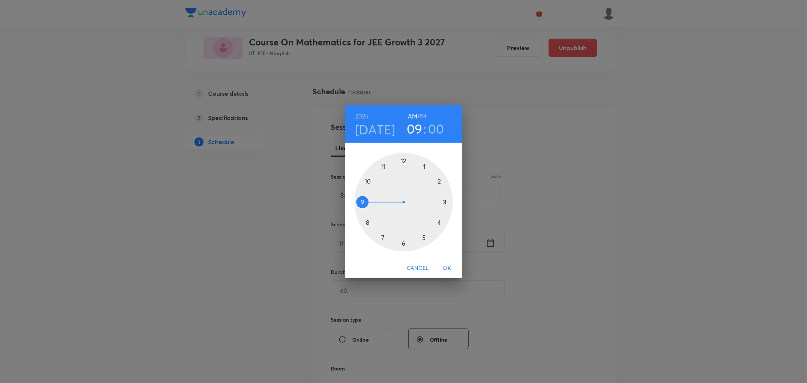
click at [424, 114] on h6 "PM" at bounding box center [421, 116] width 9 height 11
click at [438, 224] on div at bounding box center [403, 202] width 98 height 98
click at [382, 165] on div at bounding box center [403, 202] width 98 height 98
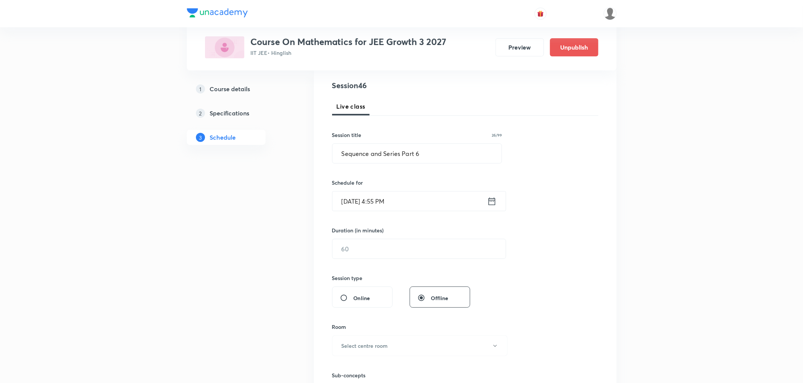
scroll to position [126, 0]
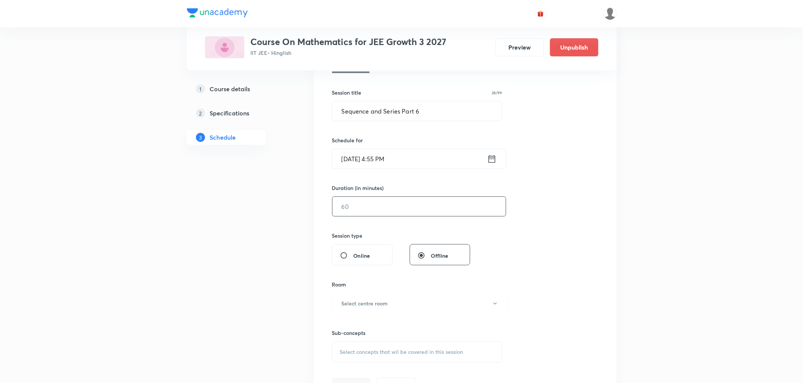
click at [374, 207] on input "text" at bounding box center [418, 206] width 173 height 19
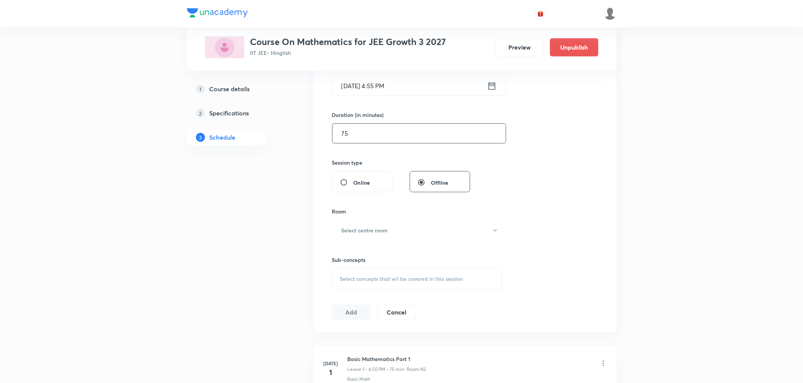
scroll to position [210, 0]
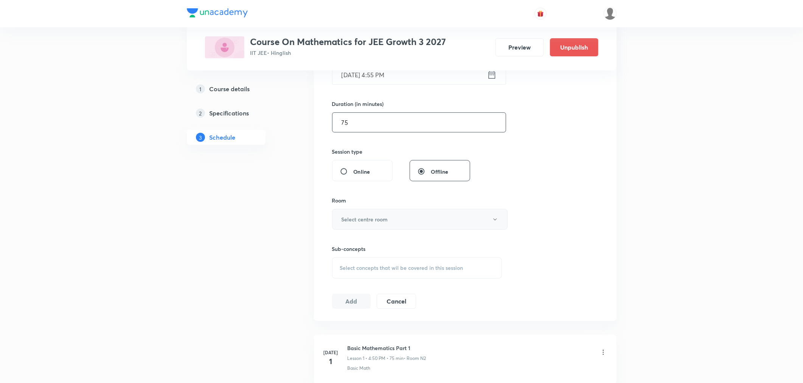
type input "75"
click at [387, 220] on h6 "Select centre room" at bounding box center [365, 219] width 47 height 8
click at [343, 255] on span "N2" at bounding box center [418, 258] width 166 height 8
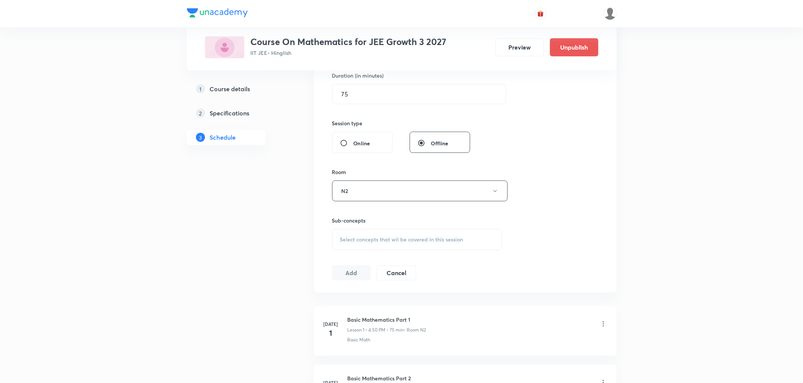
scroll to position [252, 0]
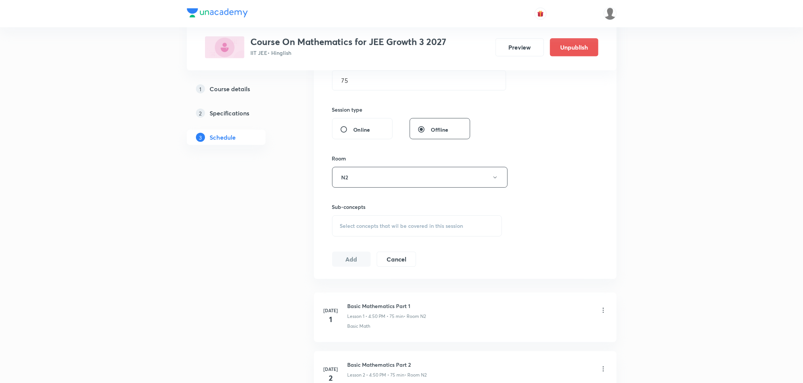
click at [377, 228] on span "Select concepts that wil be covered in this session" at bounding box center [401, 226] width 123 height 6
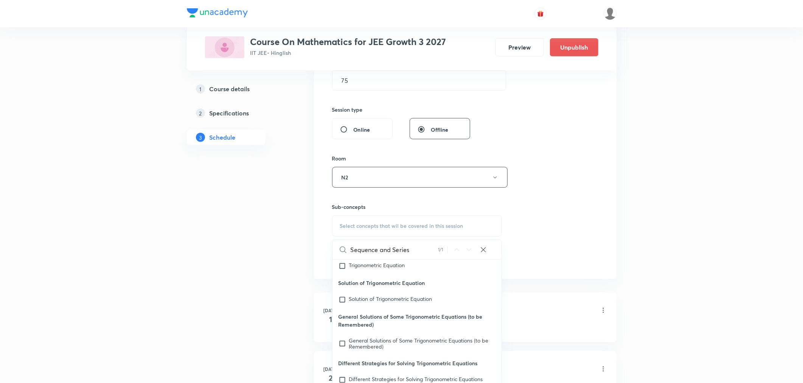
scroll to position [16684, 0]
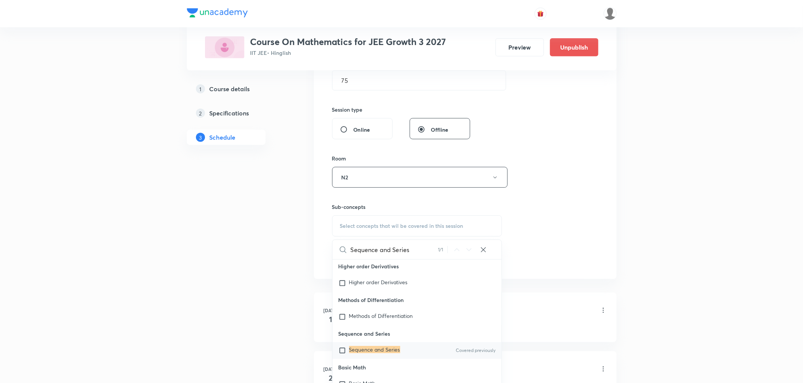
type input "Sequence and Series"
click at [380, 353] on mark "Sequence and Series" at bounding box center [374, 349] width 51 height 7
checkbox input "true"
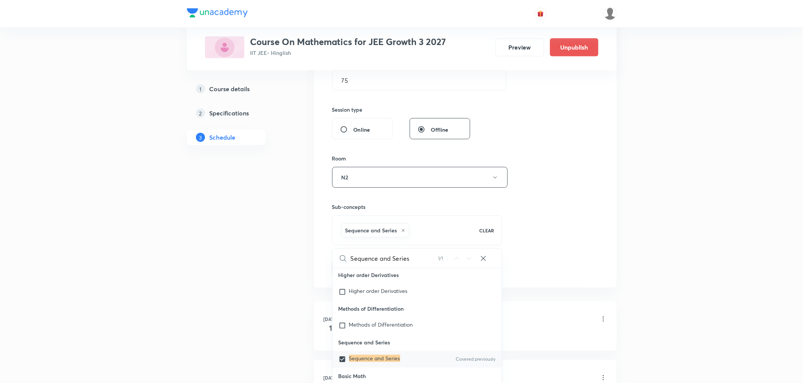
click at [530, 245] on div "Session 46 Live class Session title 26/99 Sequence and Series Part 6 ​ Schedule…" at bounding box center [465, 94] width 266 height 364
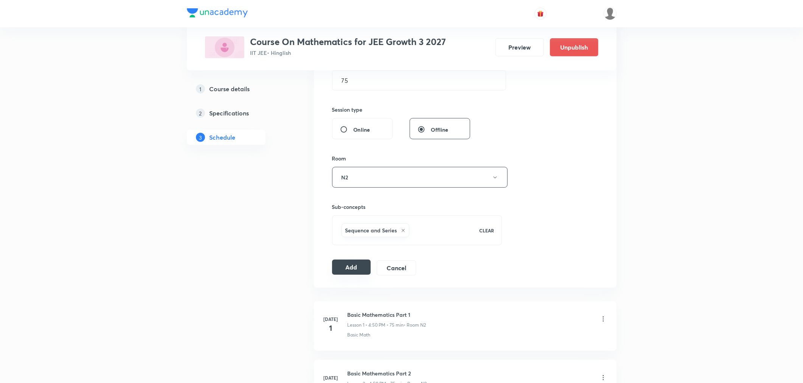
click at [358, 266] on button "Add" at bounding box center [351, 266] width 39 height 15
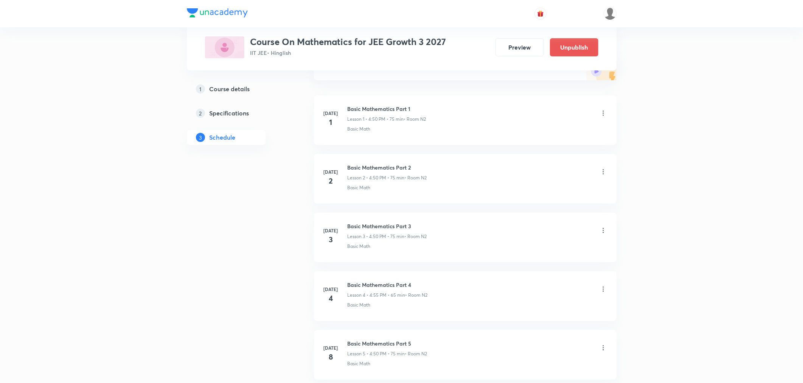
scroll to position [0, 0]
